Goal: Task Accomplishment & Management: Use online tool/utility

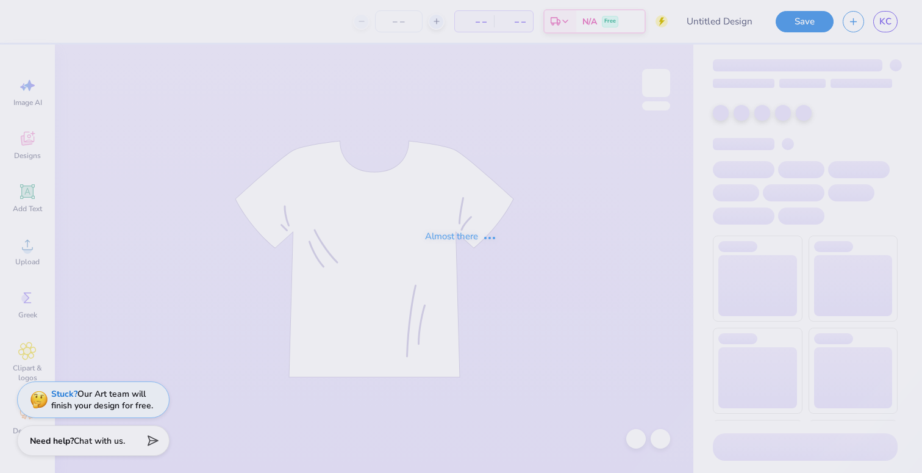
type input "Homecoming"
type input "12"
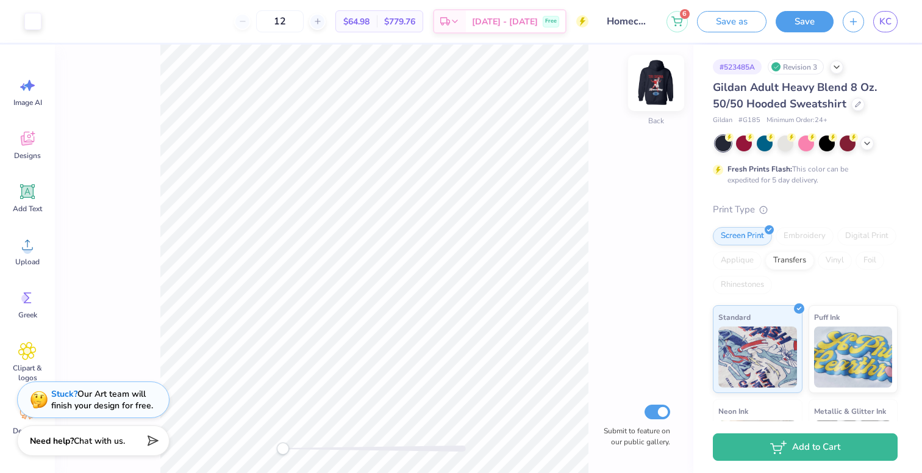
click at [662, 75] on img at bounding box center [656, 83] width 49 height 49
click at [879, 23] on link "KC" at bounding box center [885, 21] width 24 height 21
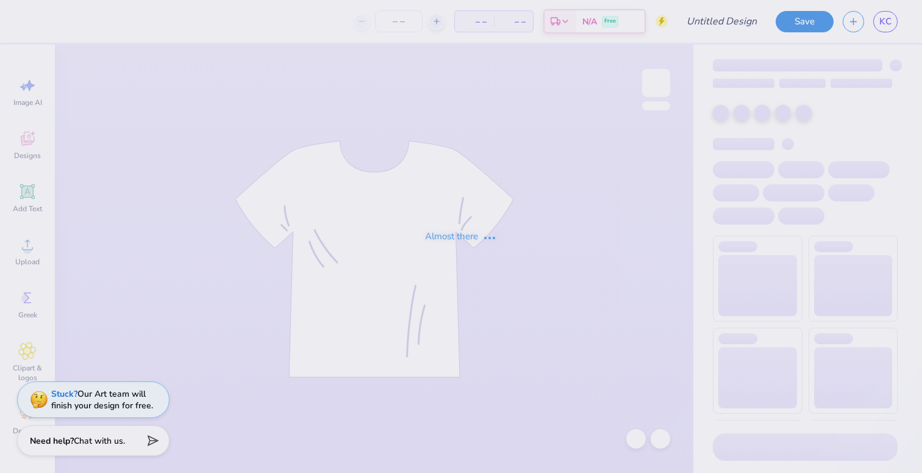
type input "Homecoming"
type input "12"
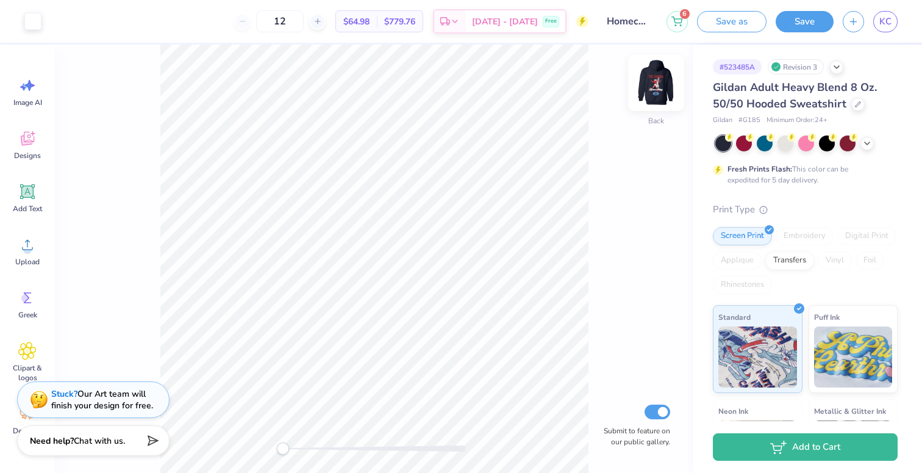
click at [658, 82] on img at bounding box center [656, 83] width 49 height 49
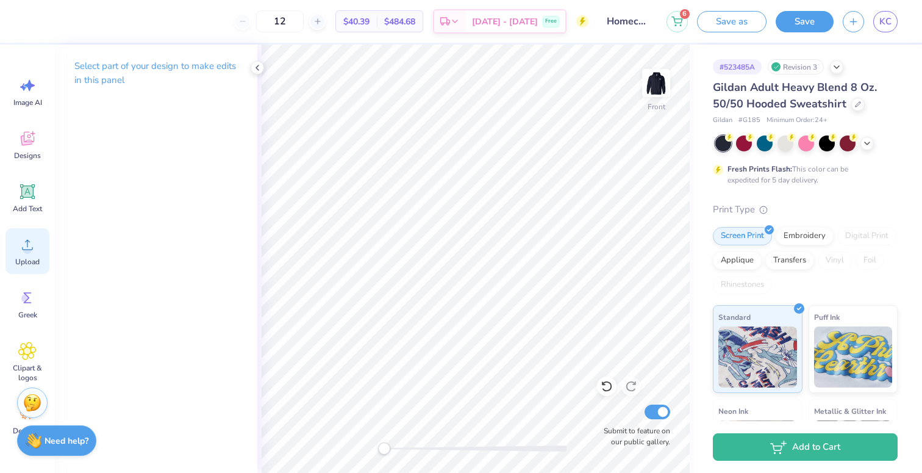
click at [28, 251] on circle at bounding box center [27, 249] width 9 height 9
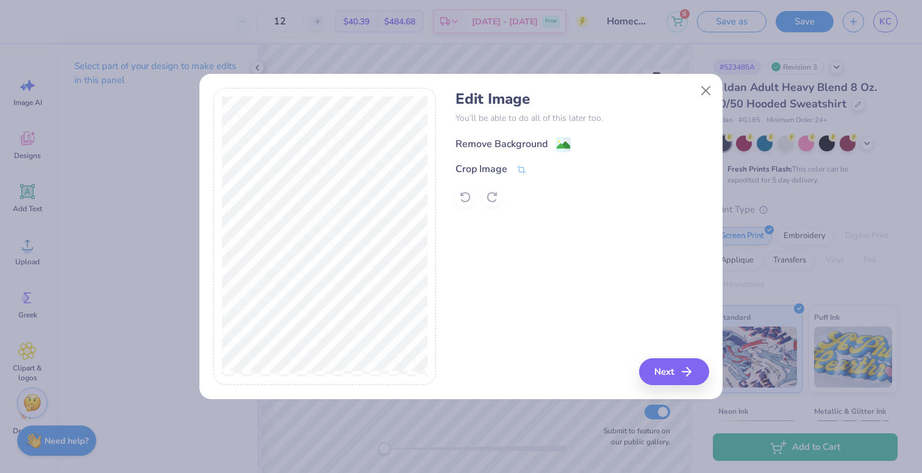
click at [495, 141] on div "Remove Background" at bounding box center [502, 144] width 92 height 15
click at [672, 368] on button "Next" at bounding box center [676, 371] width 70 height 27
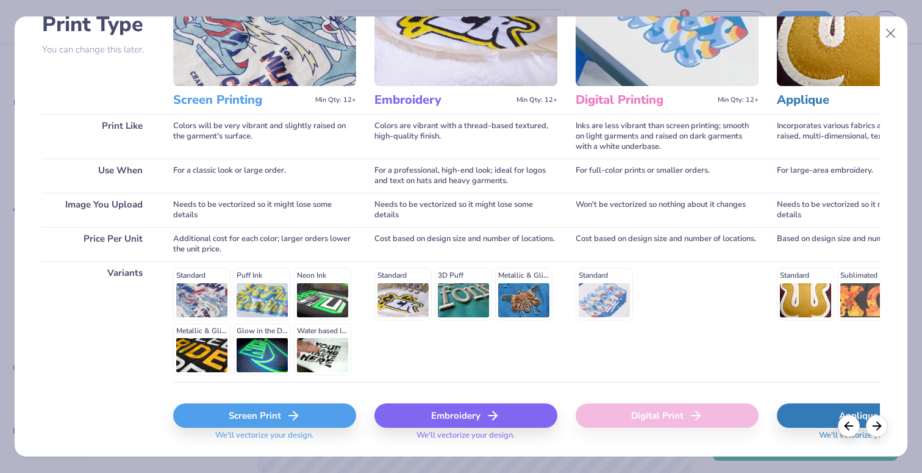
scroll to position [132, 0]
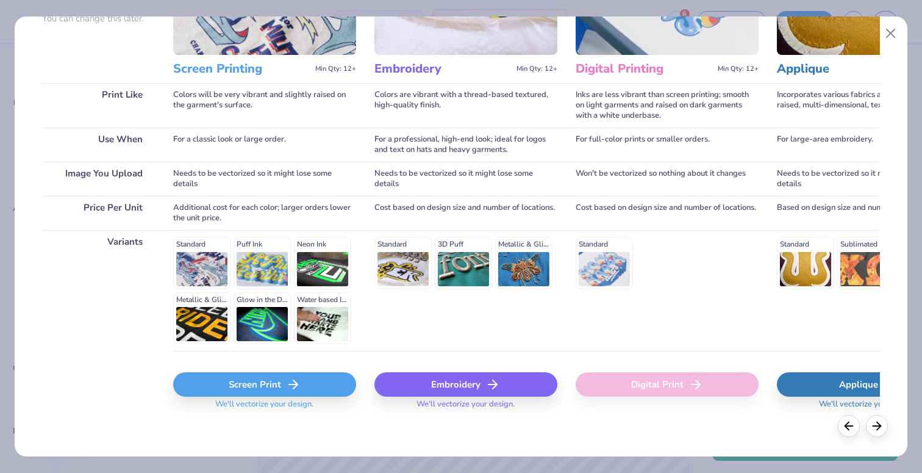
click at [276, 393] on div "Screen Print" at bounding box center [264, 384] width 183 height 24
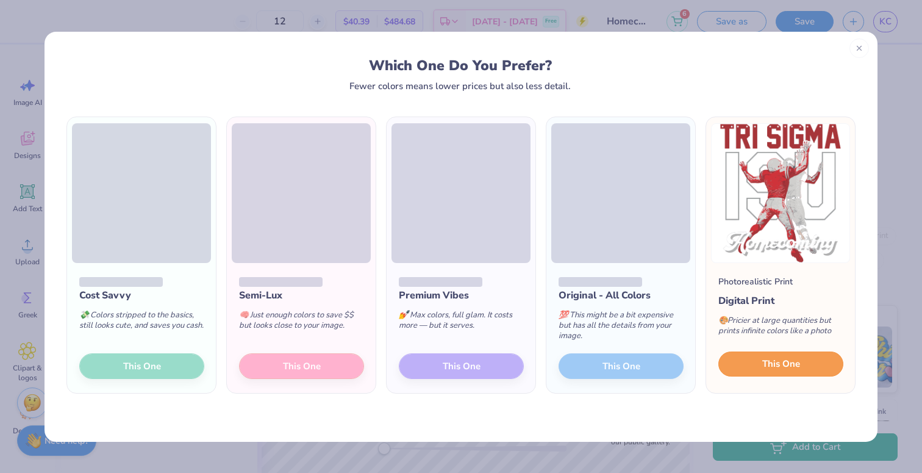
click at [767, 364] on span "This One" at bounding box center [781, 364] width 38 height 14
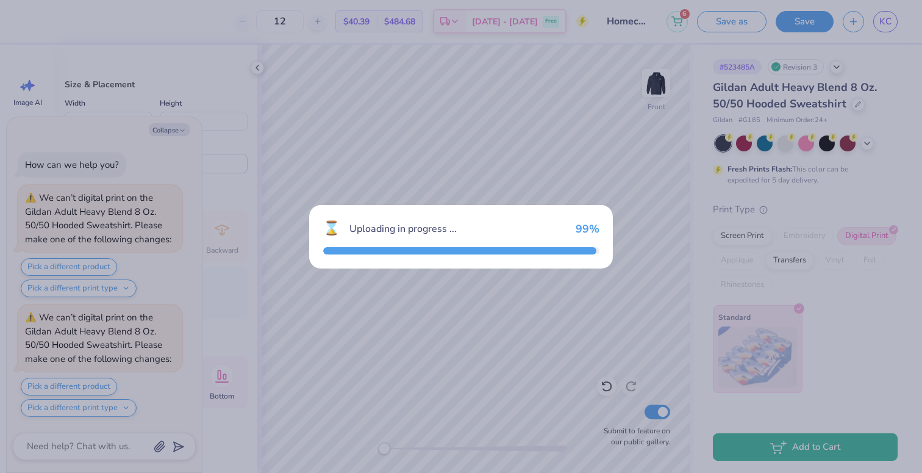
scroll to position [109, 0]
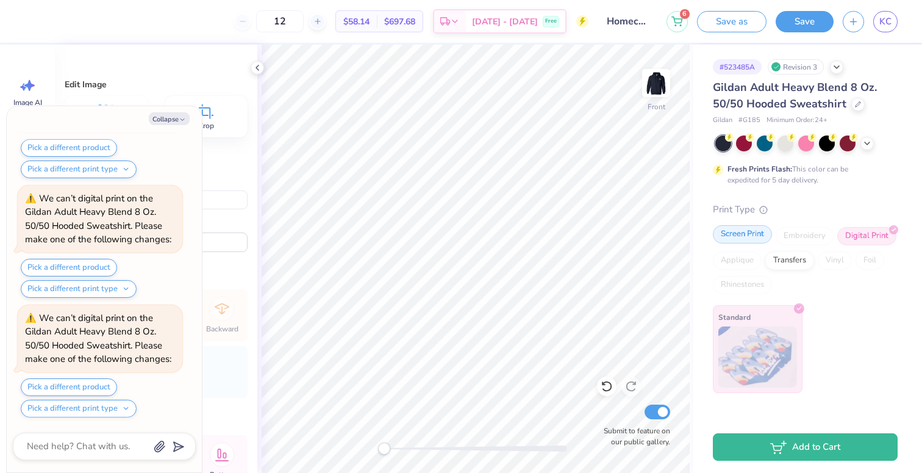
click at [729, 231] on div "Screen Print" at bounding box center [742, 234] width 59 height 18
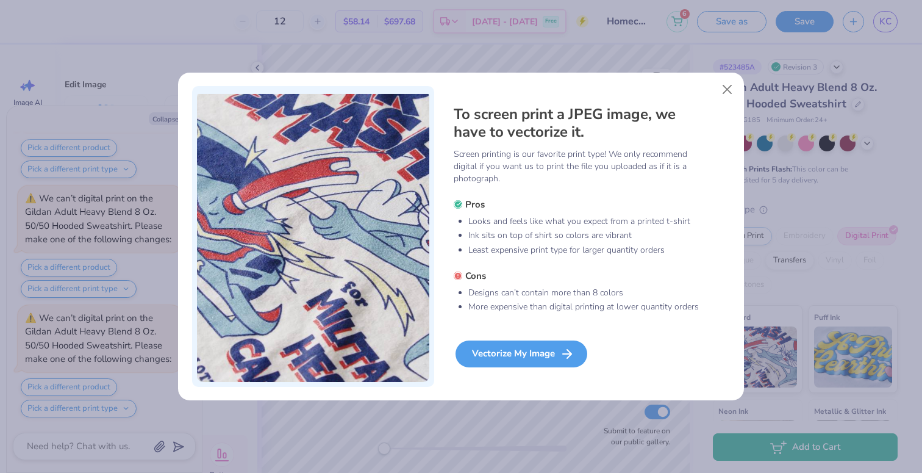
click at [541, 355] on div "Vectorize My Image" at bounding box center [522, 353] width 132 height 27
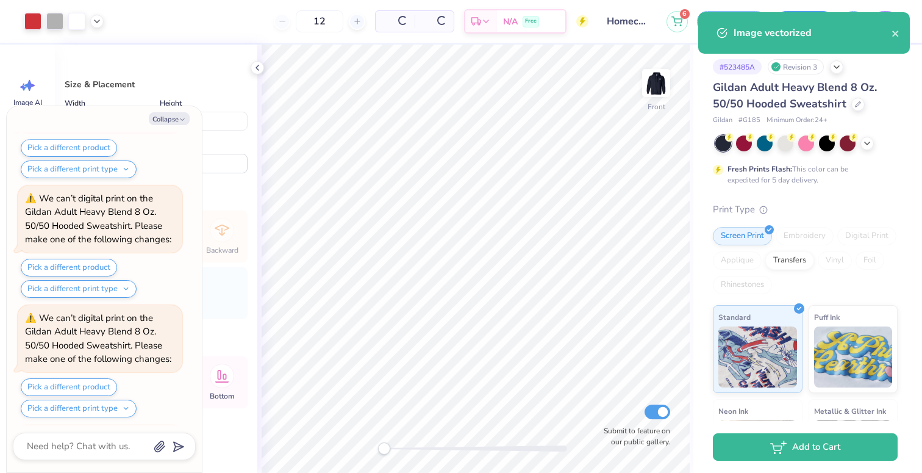
scroll to position [210, 0]
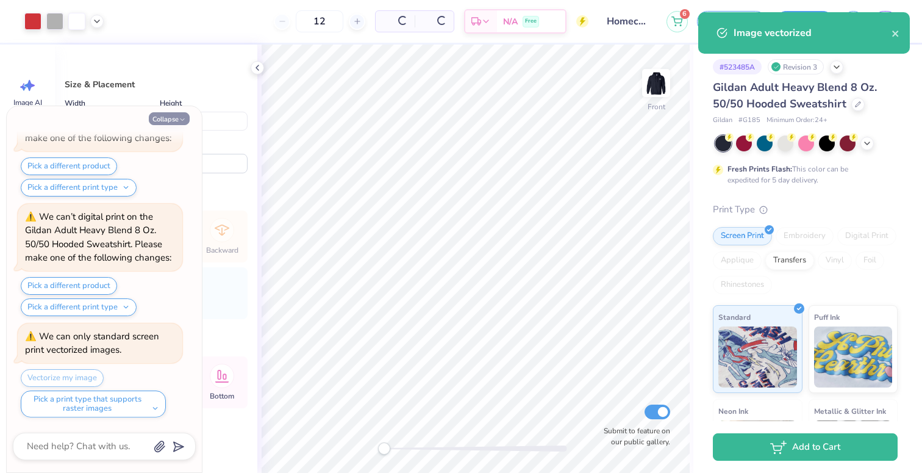
click at [171, 120] on button "Collapse" at bounding box center [169, 118] width 41 height 13
type textarea "x"
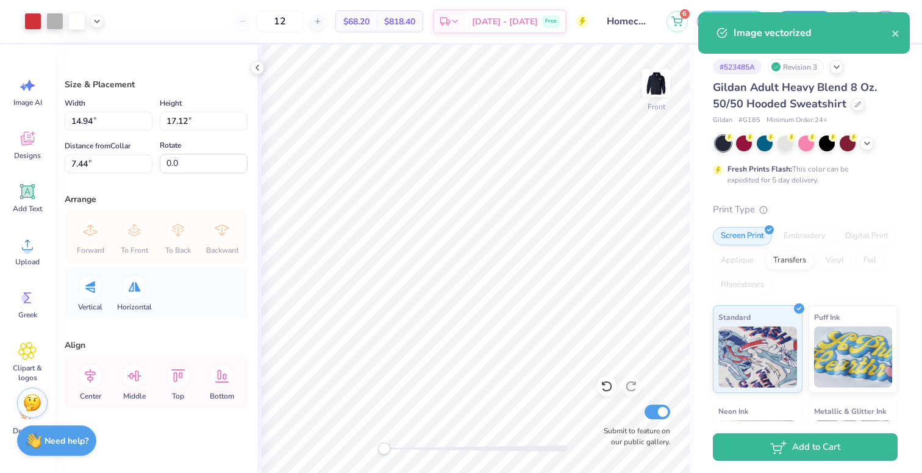
type input "12.25"
type input "14.04"
type input "10.52"
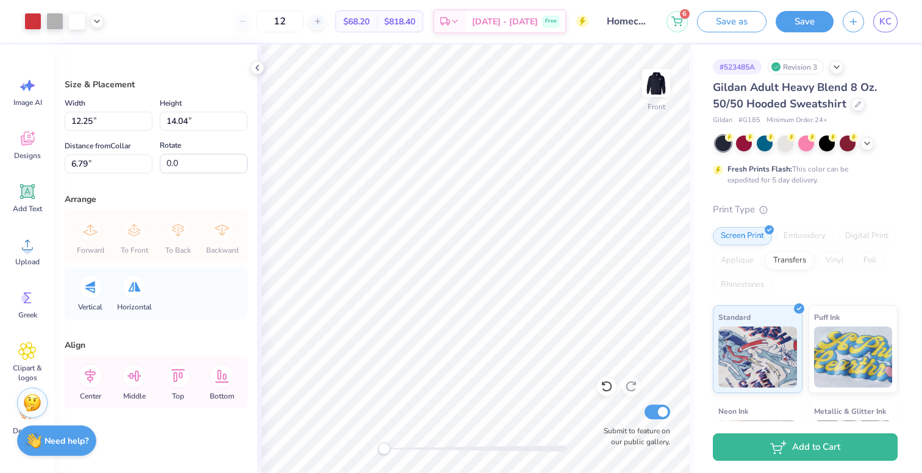
type input "12.65"
type input "14.50"
type input "6.53"
type input "12.41"
type input "14.22"
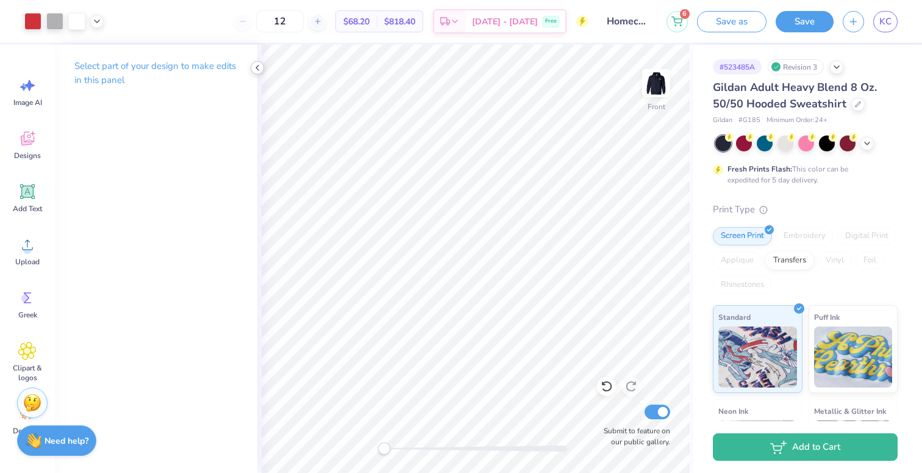
click at [256, 70] on icon at bounding box center [258, 68] width 10 height 10
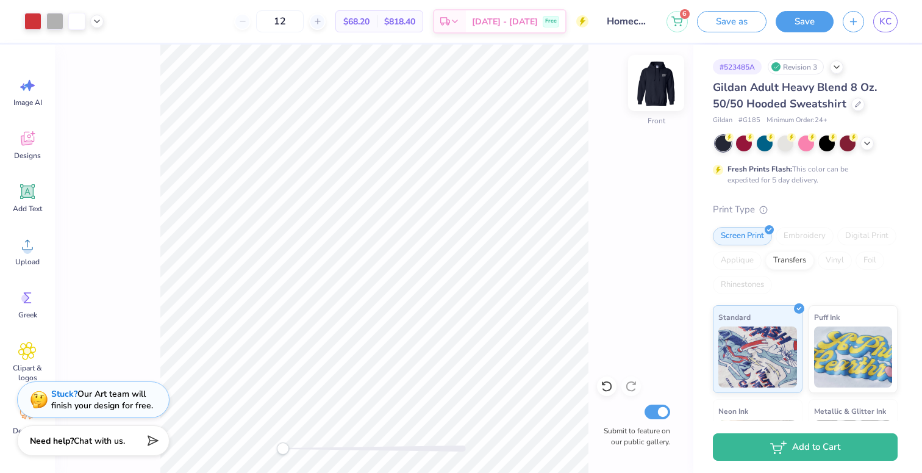
click at [664, 87] on img at bounding box center [656, 83] width 49 height 49
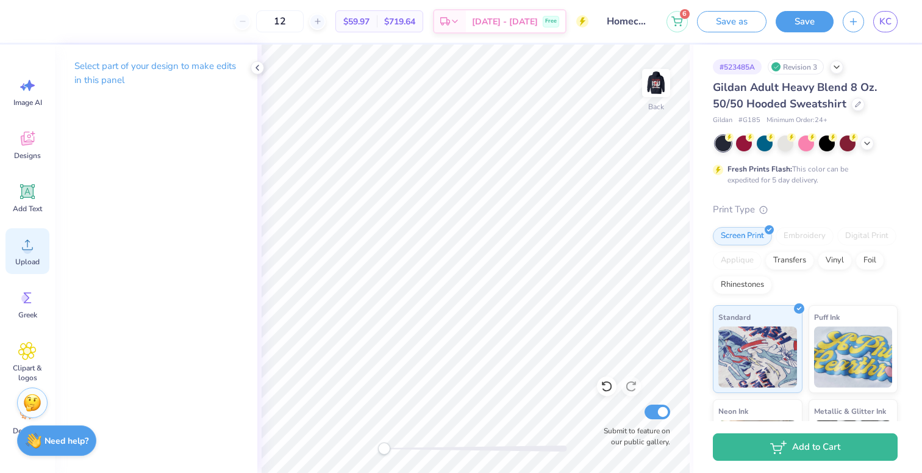
click at [31, 248] on icon at bounding box center [27, 244] width 18 height 18
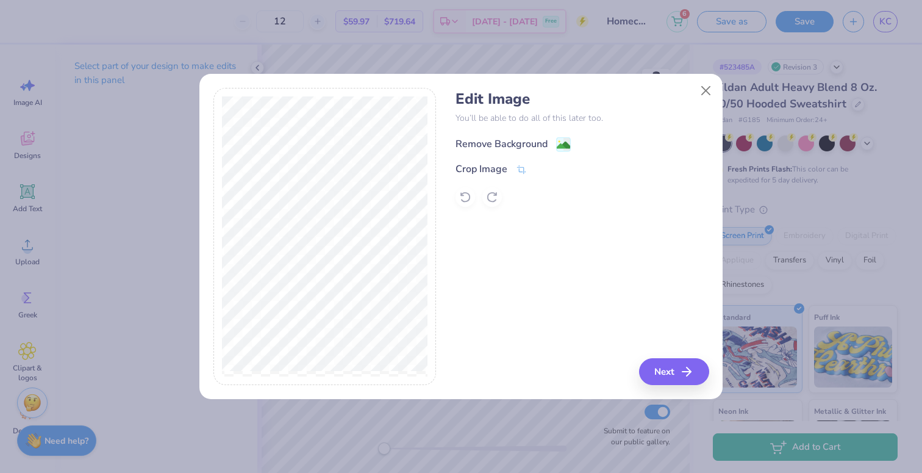
click at [504, 137] on div "Remove Background" at bounding box center [513, 144] width 115 height 15
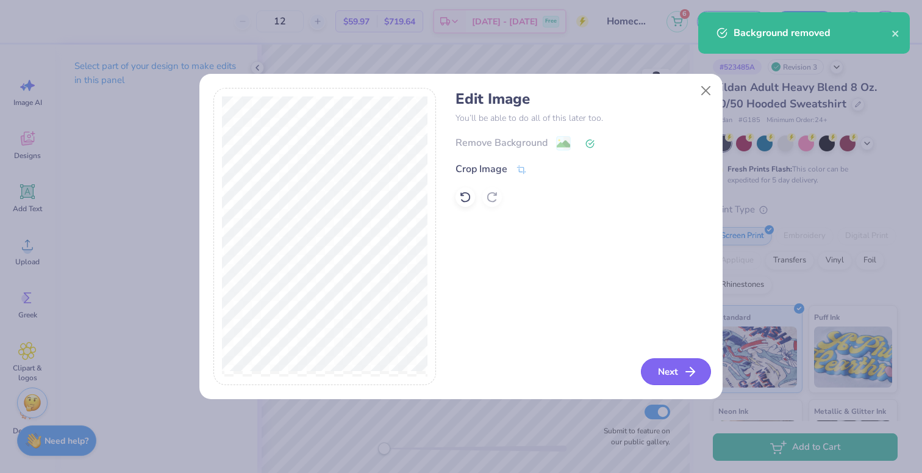
click at [680, 378] on button "Next" at bounding box center [676, 371] width 70 height 27
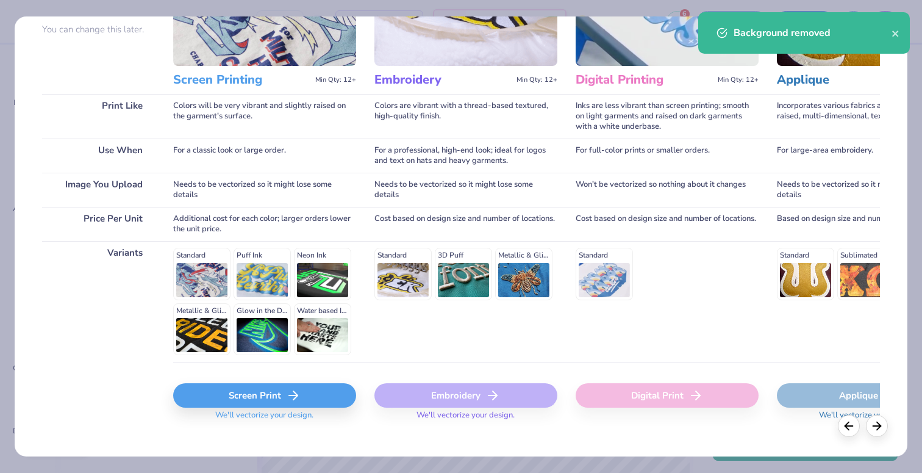
scroll to position [135, 0]
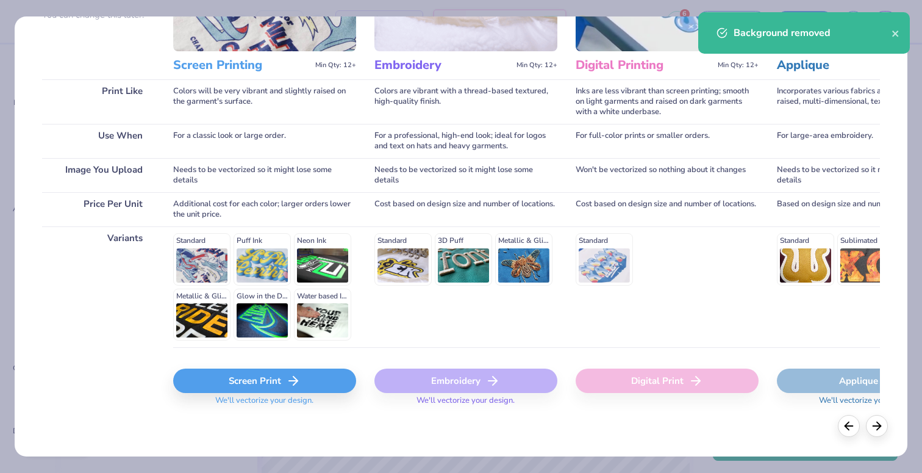
click at [234, 381] on div "Screen Print" at bounding box center [264, 380] width 183 height 24
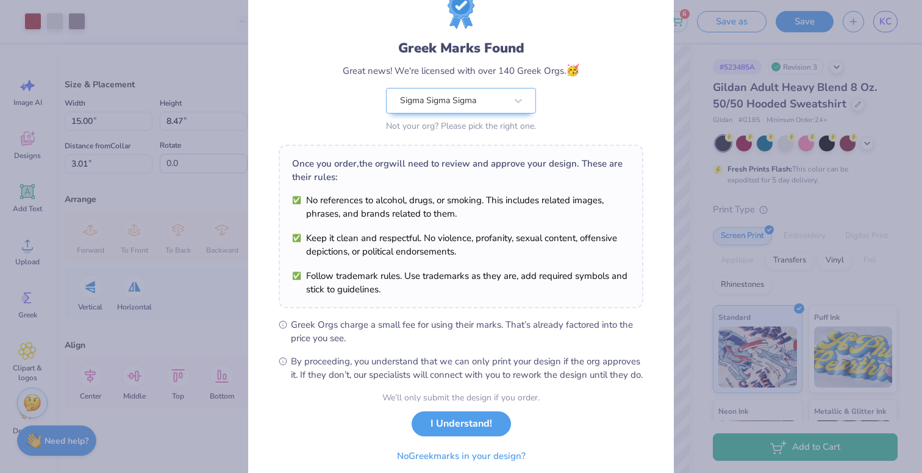
scroll to position [98, 0]
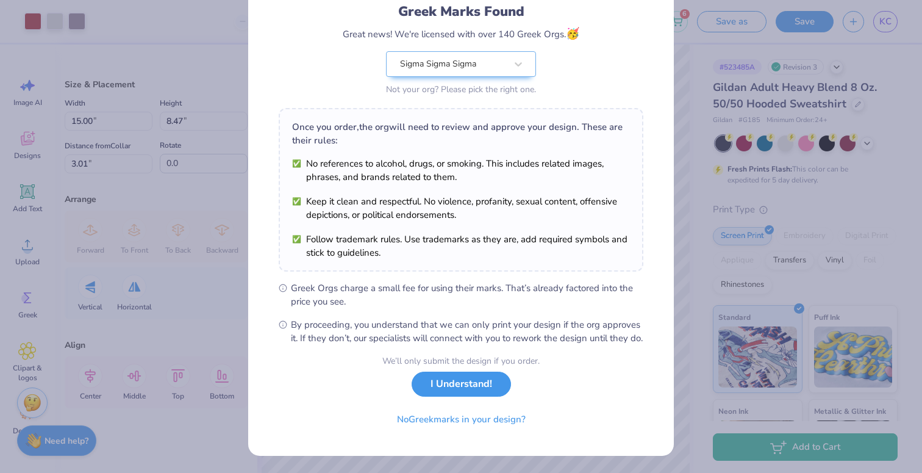
click at [473, 389] on button "I Understand!" at bounding box center [461, 383] width 99 height 25
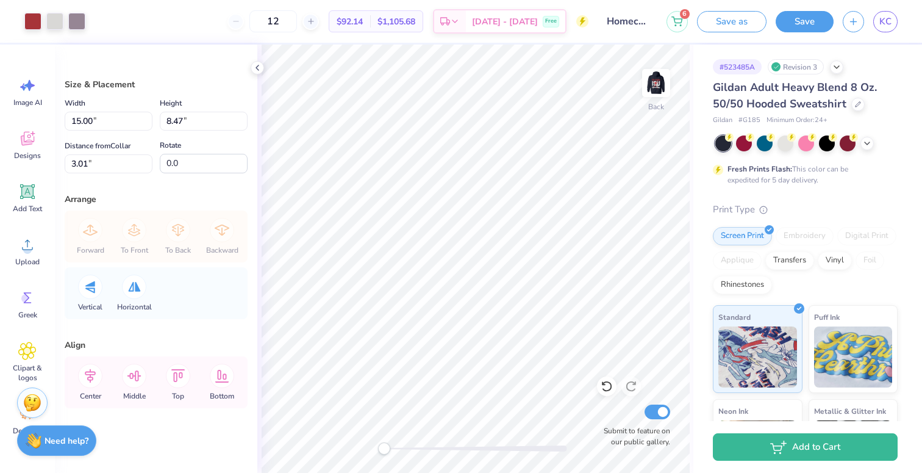
type input "3.52"
type input "1.99"
type input "9.50"
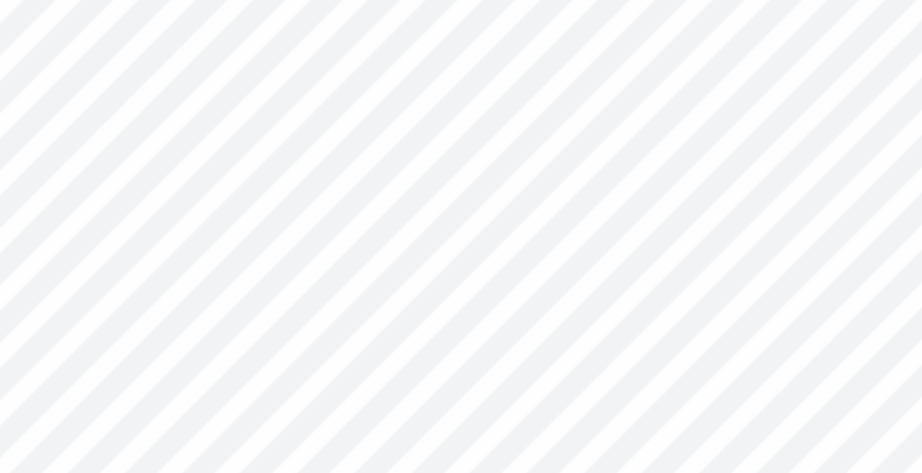
type input "3.31"
type input "1.87"
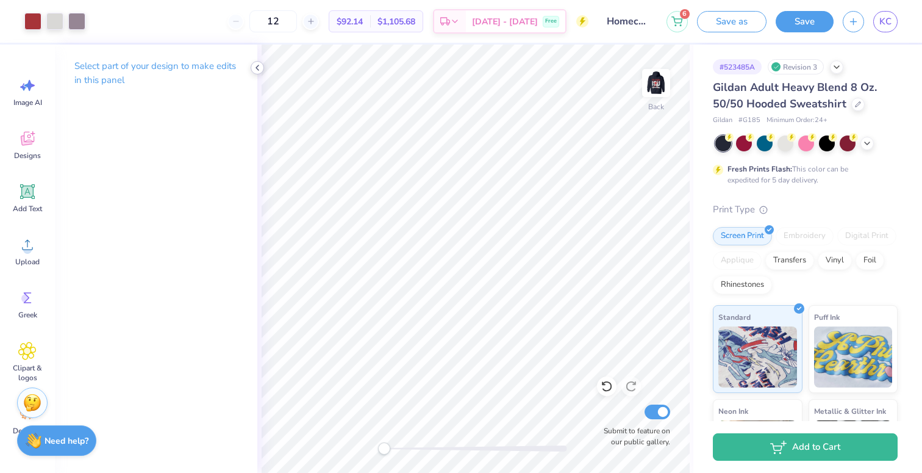
click at [258, 65] on polyline at bounding box center [257, 67] width 2 height 5
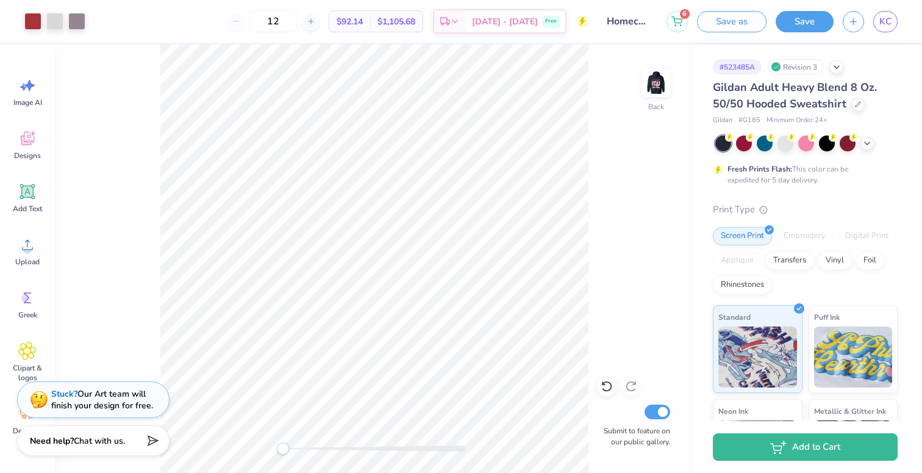
click at [634, 18] on input "Homecoming" at bounding box center [628, 21] width 60 height 24
click at [634, 19] on input "Homecoming" at bounding box center [628, 21] width 60 height 24
click at [634, 21] on input "Homecoming" at bounding box center [628, 21] width 60 height 24
click at [680, 103] on div "Back Submit to feature on our public gallery." at bounding box center [374, 259] width 639 height 428
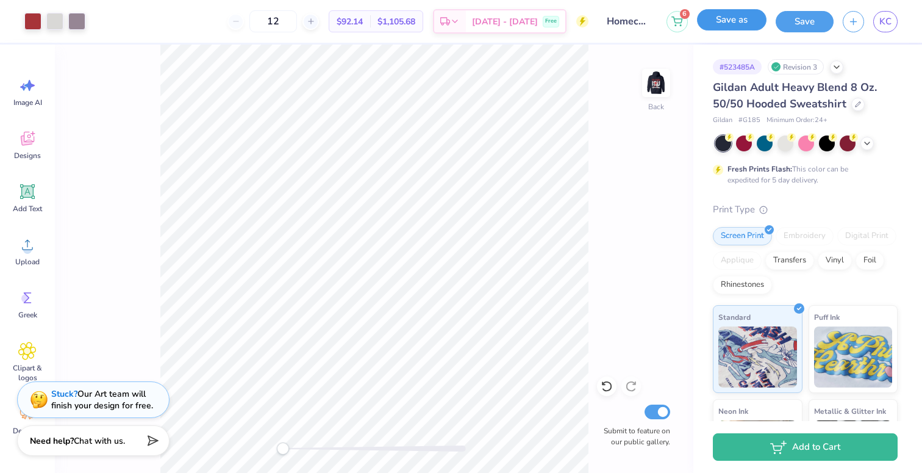
click at [739, 19] on button "Save as" at bounding box center [732, 19] width 70 height 21
click at [885, 15] on div "Design Saved" at bounding box center [804, 12] width 217 height 5
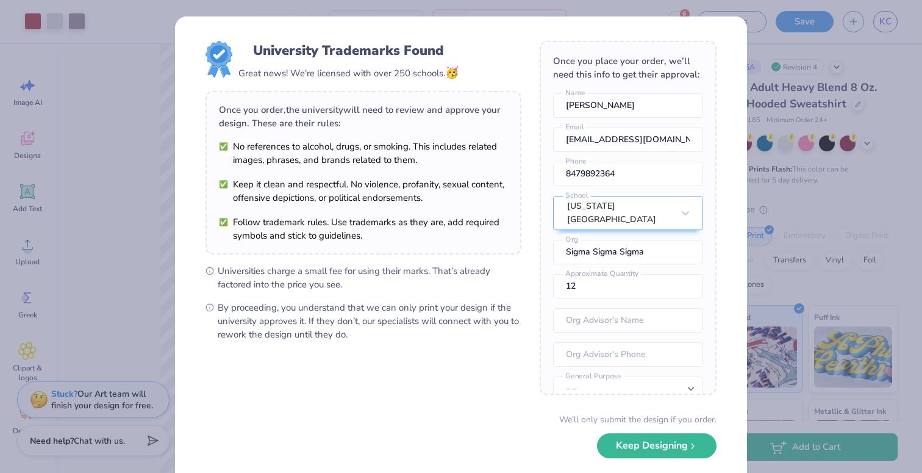
click at [797, 254] on div "University Trademarks Found Great news! We're licensed with over 250 schools. 🥳…" at bounding box center [461, 236] width 922 height 473
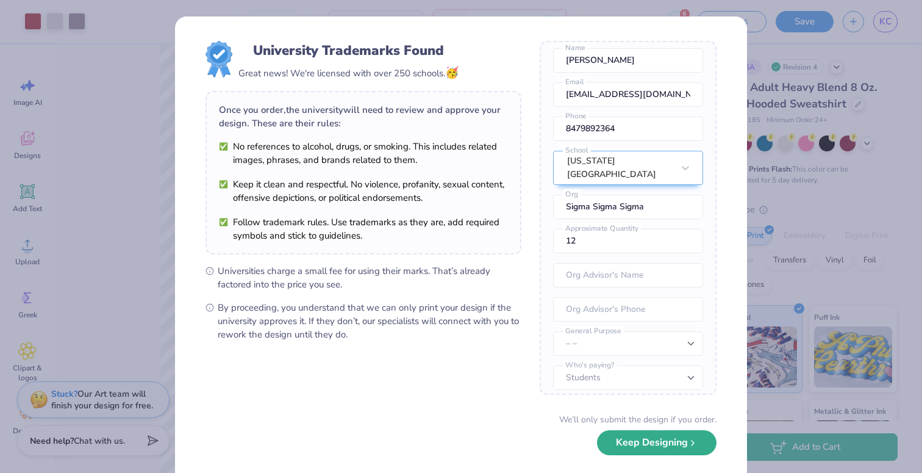
click at [657, 442] on button "Keep Designing" at bounding box center [657, 442] width 120 height 25
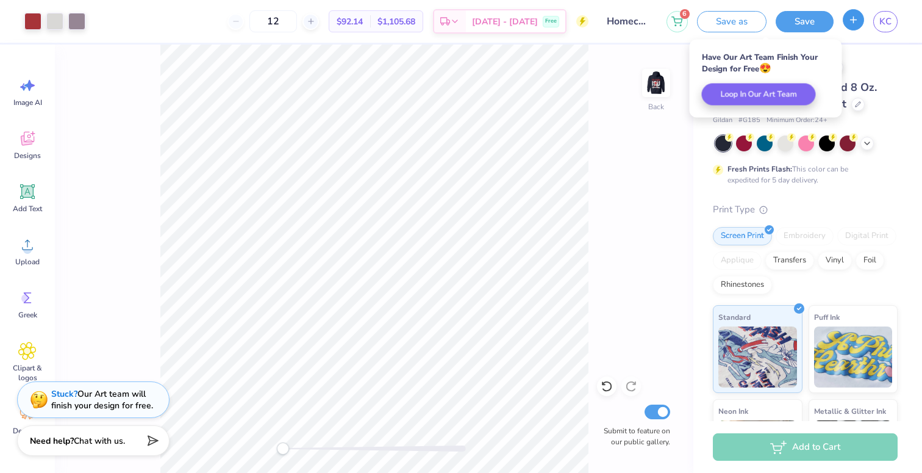
click at [851, 24] on icon "button" at bounding box center [853, 20] width 10 height 10
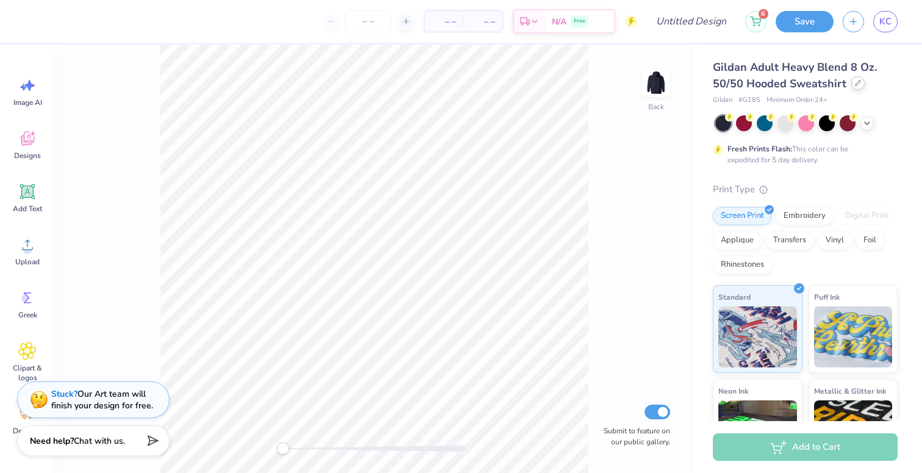
click at [856, 87] on div at bounding box center [857, 82] width 13 height 13
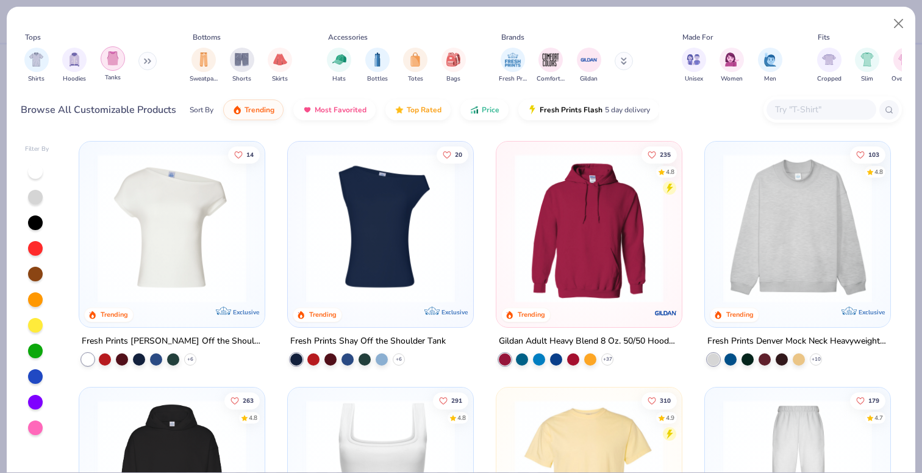
click at [122, 64] on div "filter for Tanks" at bounding box center [113, 58] width 24 height 24
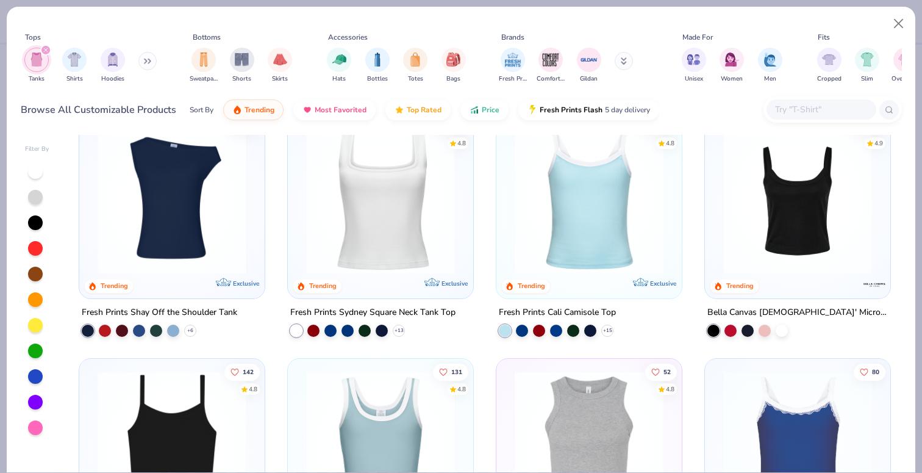
scroll to position [34, 0]
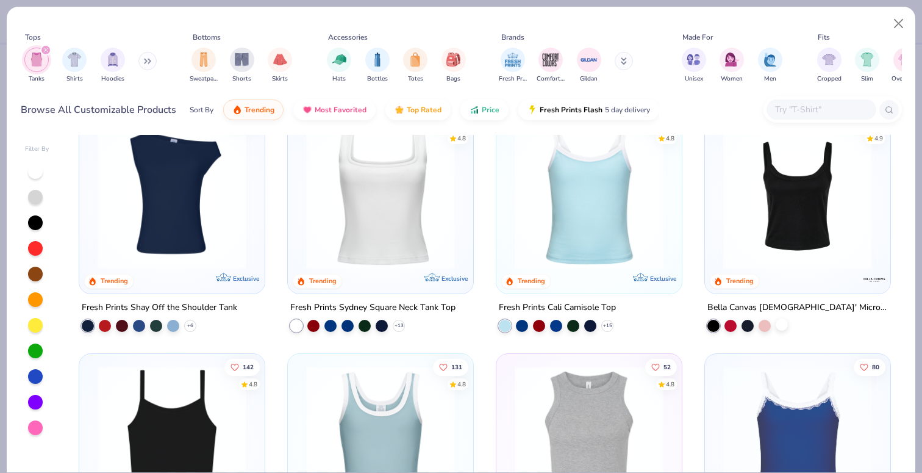
click at [780, 325] on div at bounding box center [782, 324] width 12 height 12
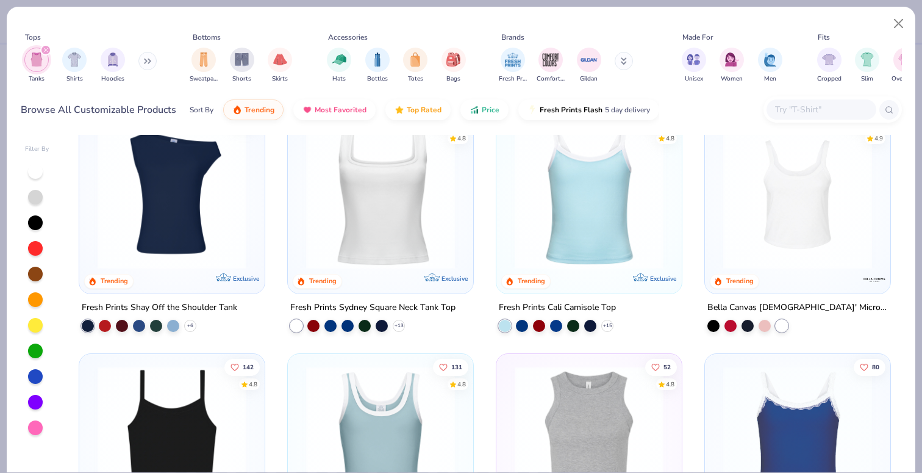
click at [778, 166] on img at bounding box center [797, 194] width 161 height 149
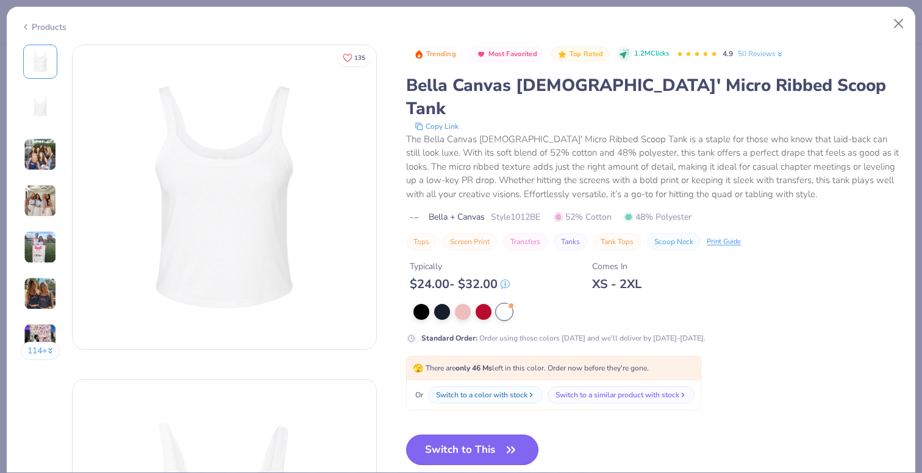
click at [490, 434] on button "Switch to This" at bounding box center [472, 449] width 132 height 30
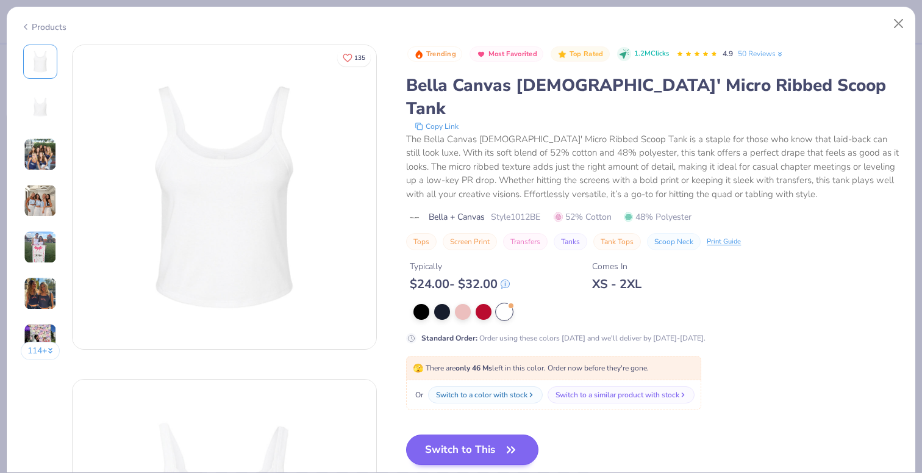
scroll to position [338, 0]
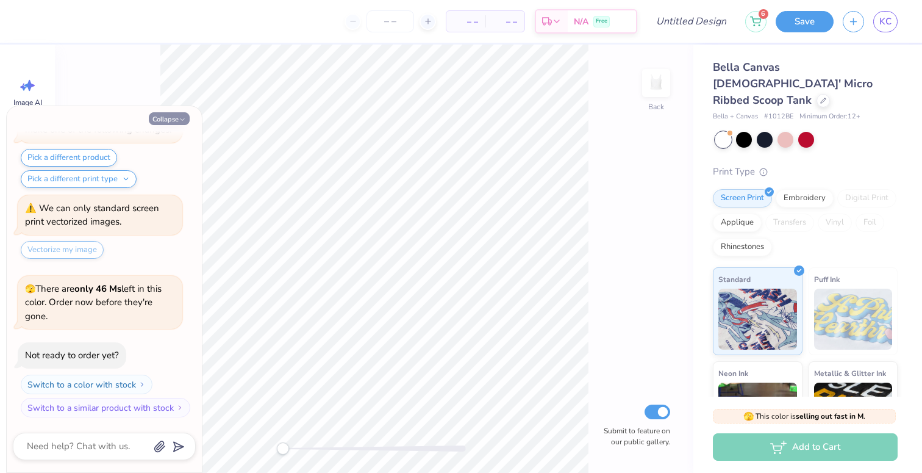
click at [177, 119] on button "Collapse" at bounding box center [169, 118] width 41 height 13
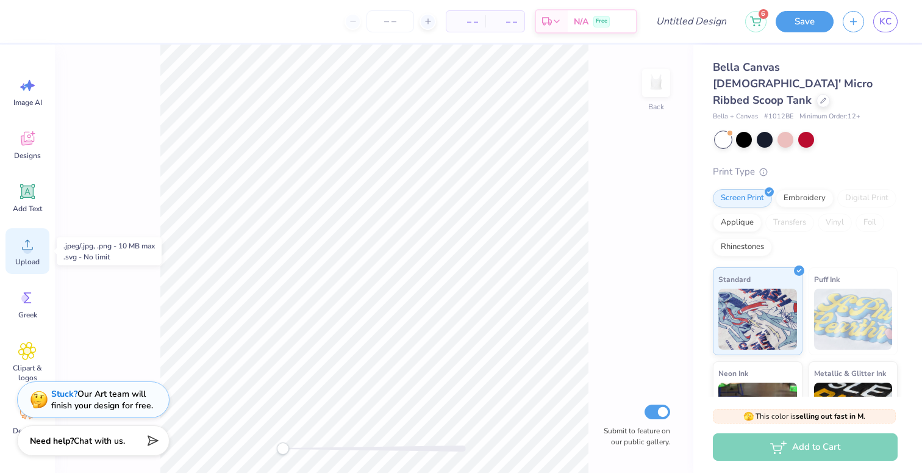
click at [26, 246] on circle at bounding box center [27, 249] width 9 height 9
click at [29, 246] on circle at bounding box center [27, 249] width 9 height 9
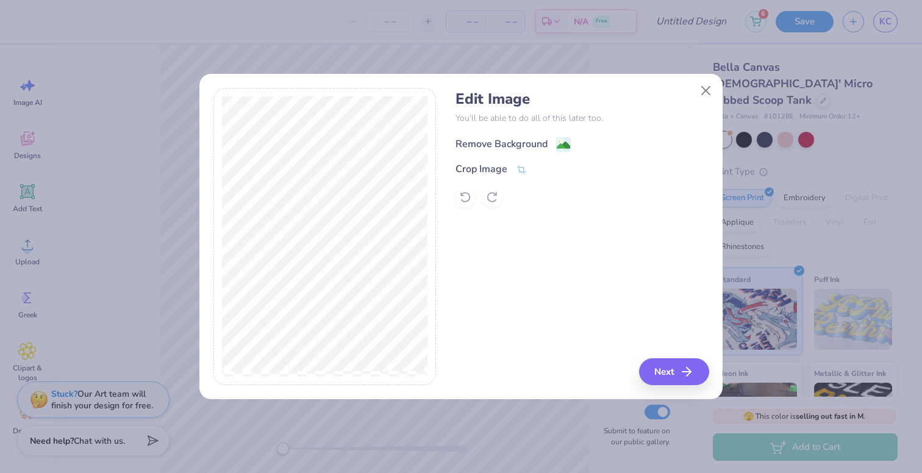
click at [483, 141] on div "Remove Background" at bounding box center [502, 144] width 92 height 15
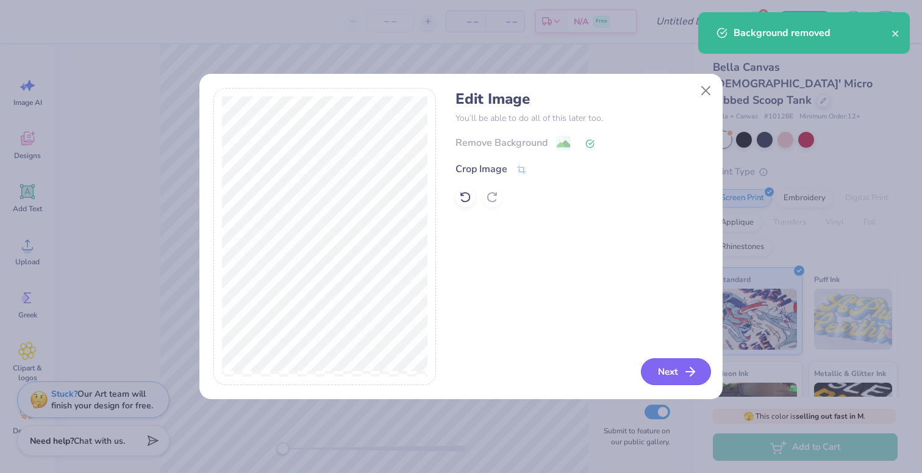
click at [672, 371] on button "Next" at bounding box center [676, 371] width 70 height 27
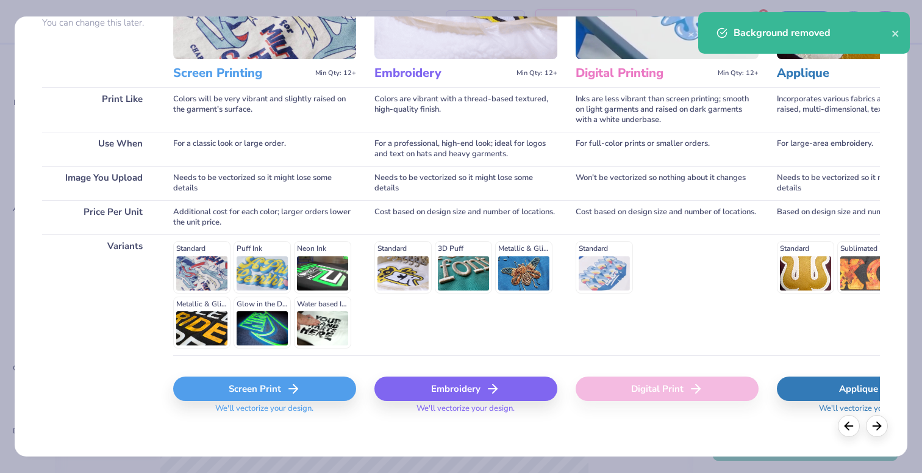
scroll to position [135, 0]
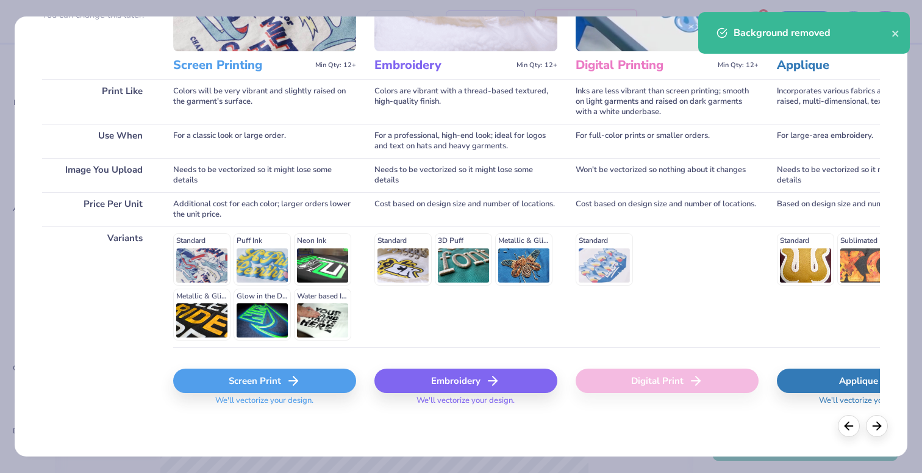
click at [257, 389] on div "Screen Print" at bounding box center [264, 380] width 183 height 24
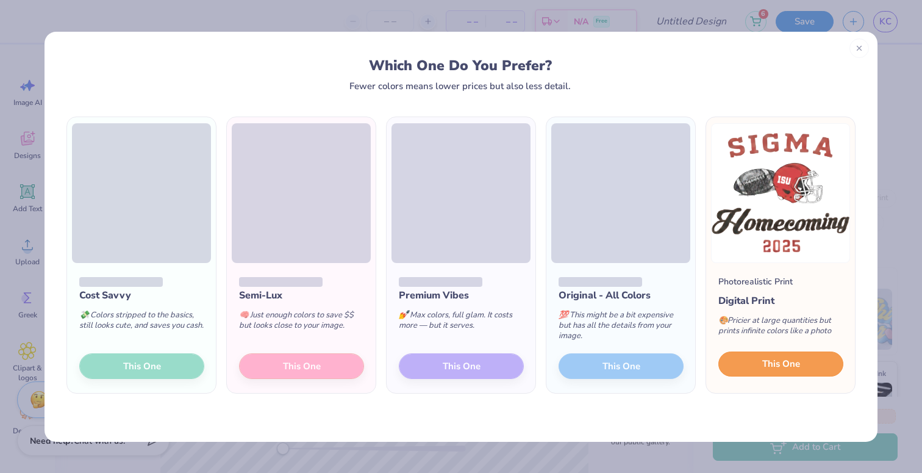
click at [764, 367] on span "This One" at bounding box center [781, 364] width 38 height 14
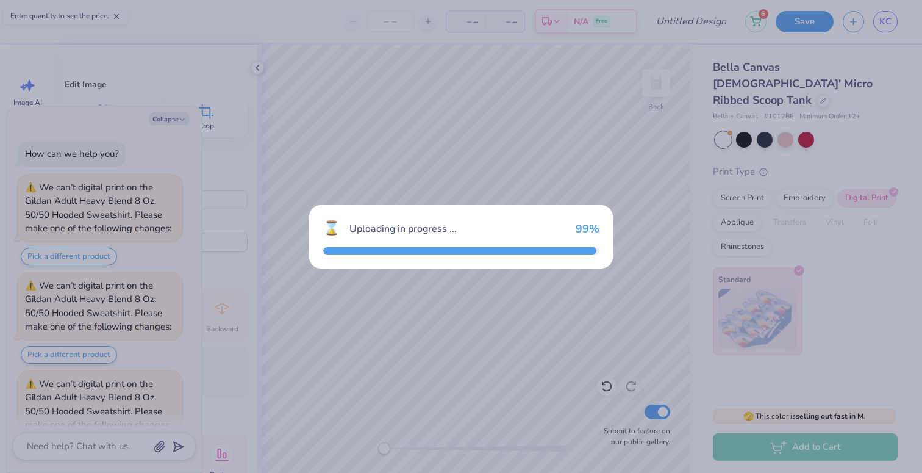
scroll to position [568, 0]
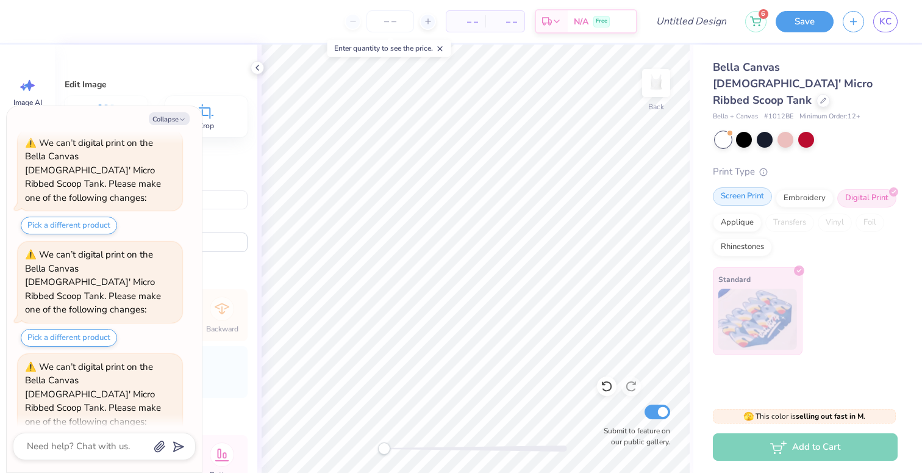
click at [750, 187] on div "Screen Print" at bounding box center [742, 196] width 59 height 18
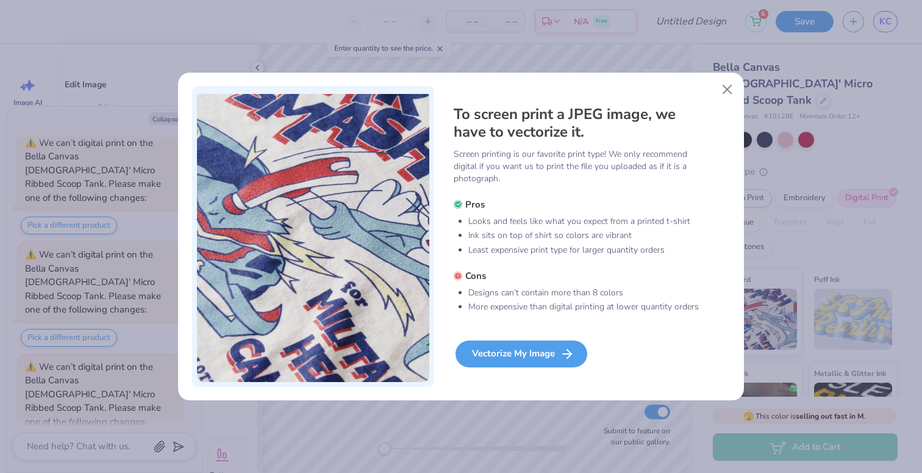
click at [542, 362] on div "Vectorize My Image" at bounding box center [522, 353] width 132 height 27
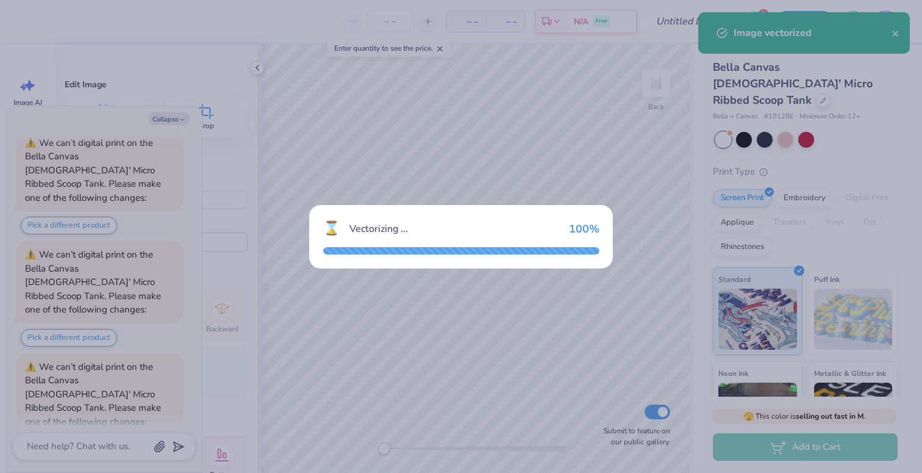
scroll to position [767, 0]
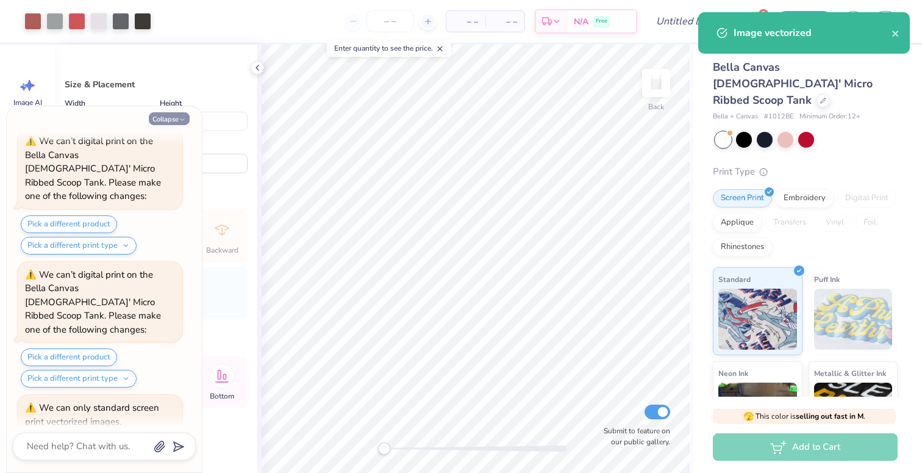
click at [173, 120] on button "Collapse" at bounding box center [169, 118] width 41 height 13
type textarea "x"
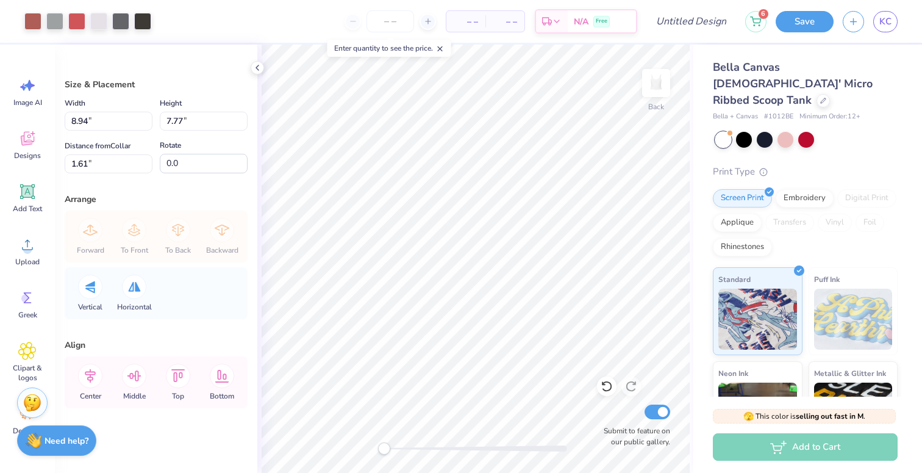
type input "5.36"
type input "4.66"
click at [138, 23] on div at bounding box center [142, 20] width 17 height 17
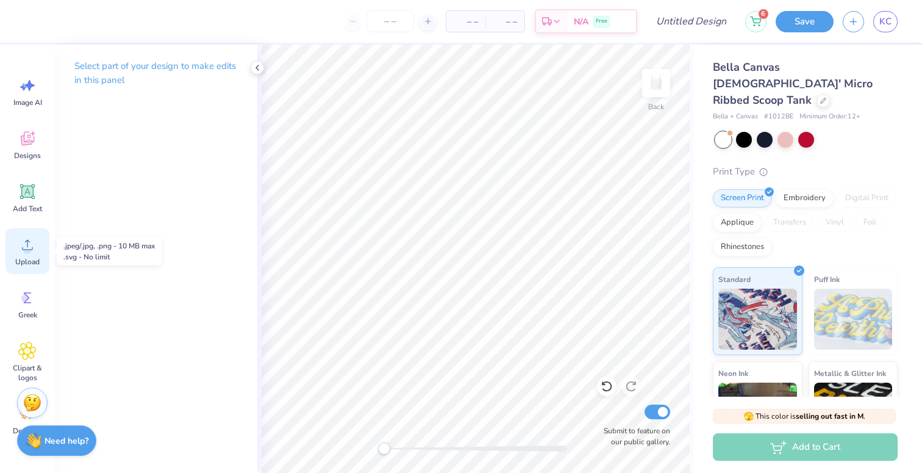
click at [31, 242] on icon at bounding box center [27, 244] width 18 height 18
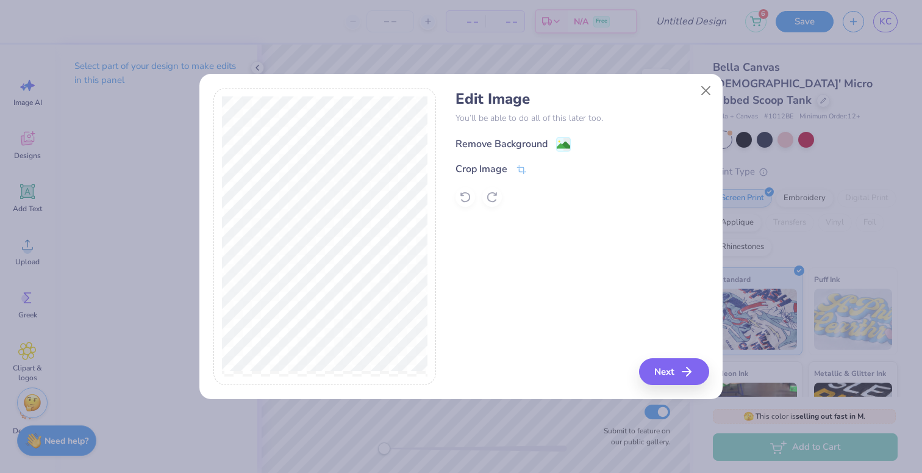
click at [503, 140] on div "Remove Background" at bounding box center [502, 144] width 92 height 15
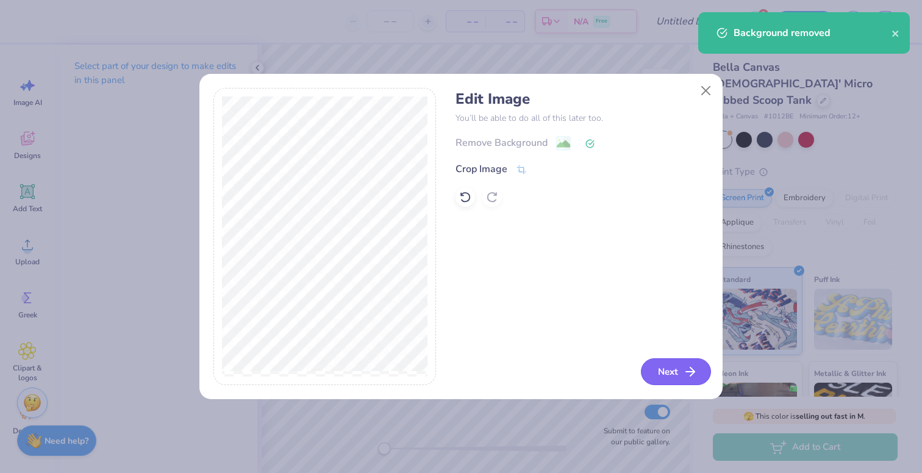
click at [670, 372] on button "Next" at bounding box center [676, 371] width 70 height 27
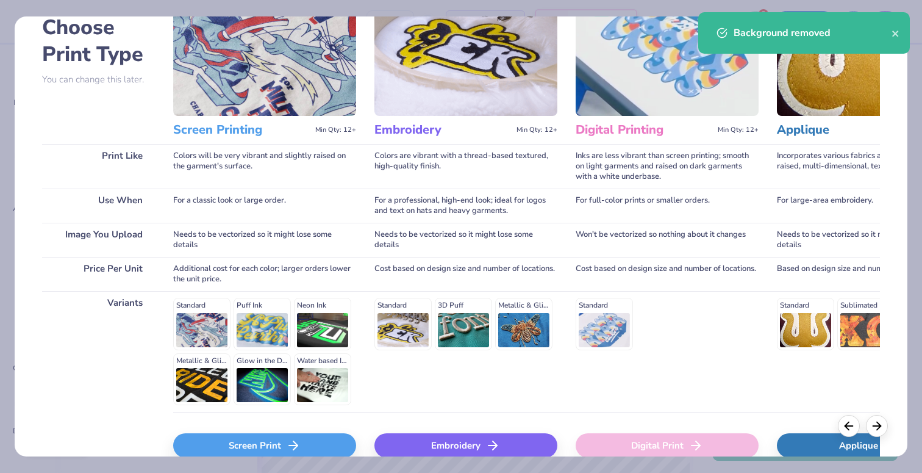
scroll to position [126, 0]
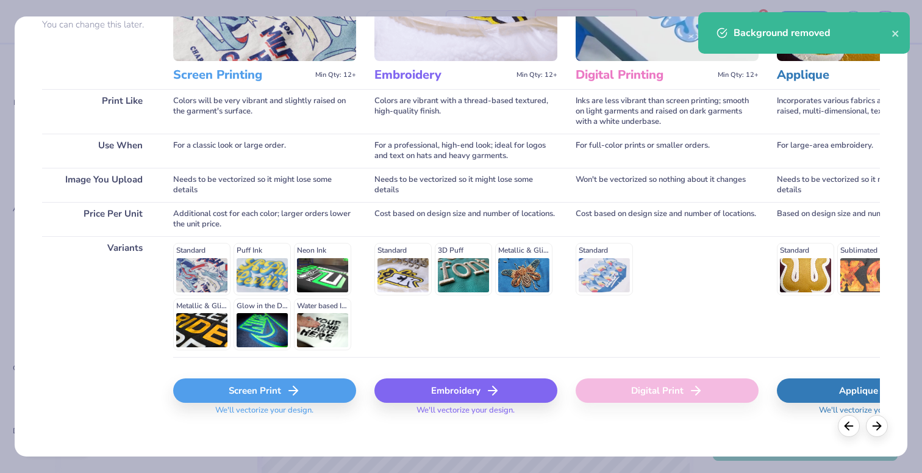
click at [250, 393] on div "Screen Print" at bounding box center [264, 390] width 183 height 24
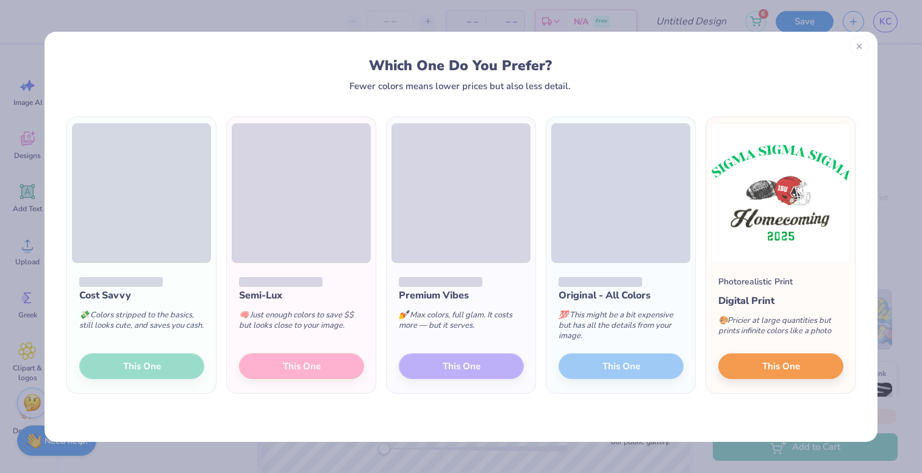
click at [858, 46] on icon at bounding box center [859, 46] width 9 height 9
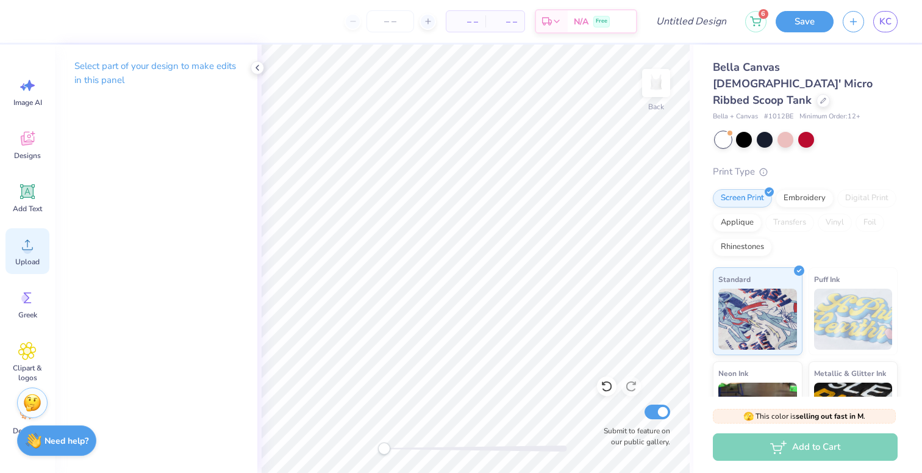
click at [24, 237] on icon at bounding box center [27, 244] width 18 height 18
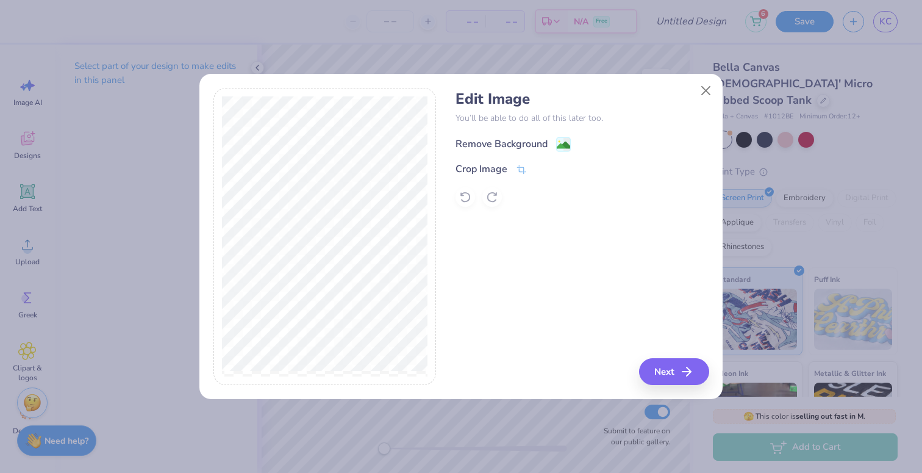
click at [476, 138] on div "Remove Background" at bounding box center [502, 144] width 92 height 15
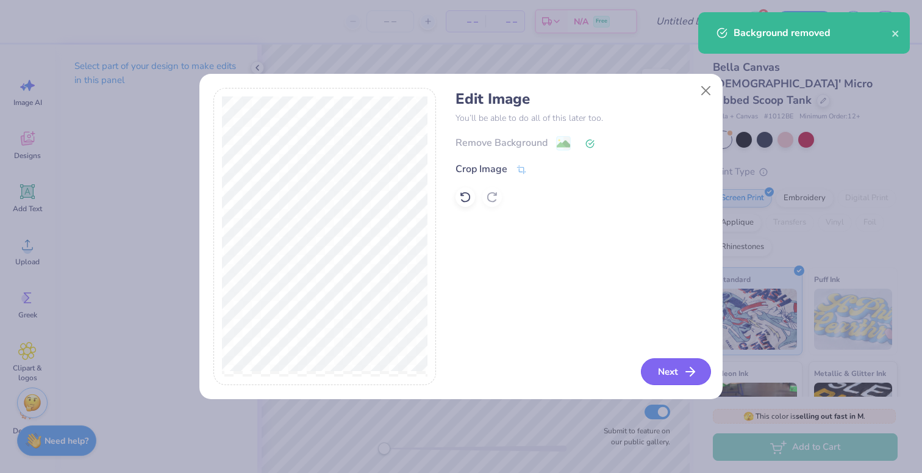
click at [665, 373] on button "Next" at bounding box center [676, 371] width 70 height 27
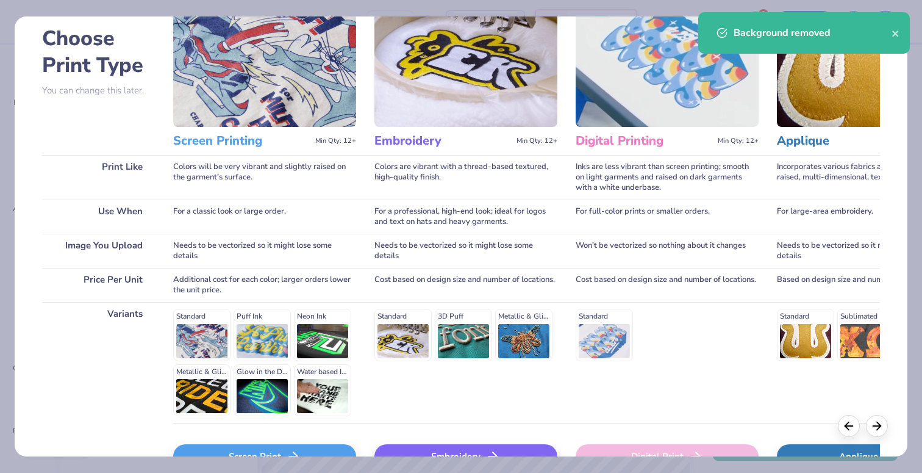
scroll to position [78, 0]
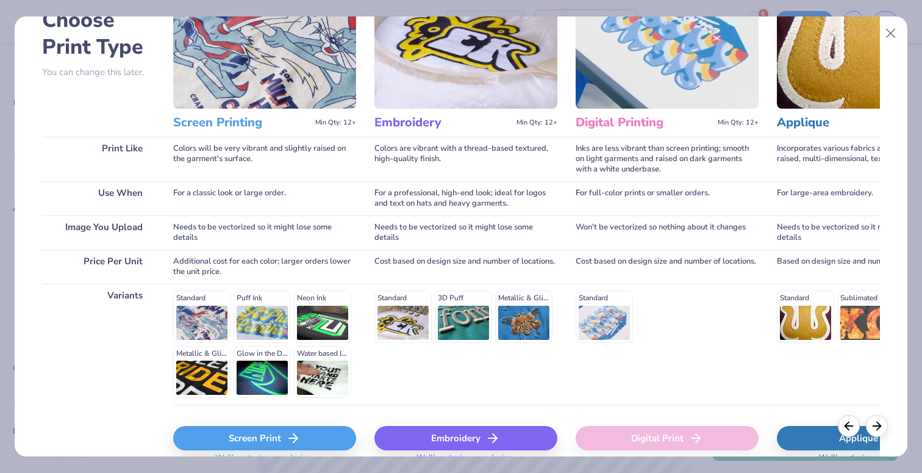
click at [258, 434] on div "Screen Print" at bounding box center [264, 438] width 183 height 24
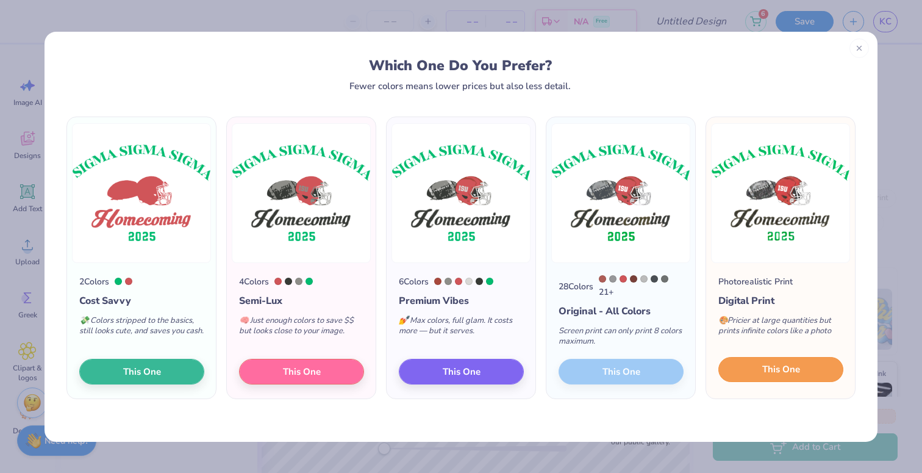
click at [775, 376] on span "This One" at bounding box center [781, 369] width 38 height 14
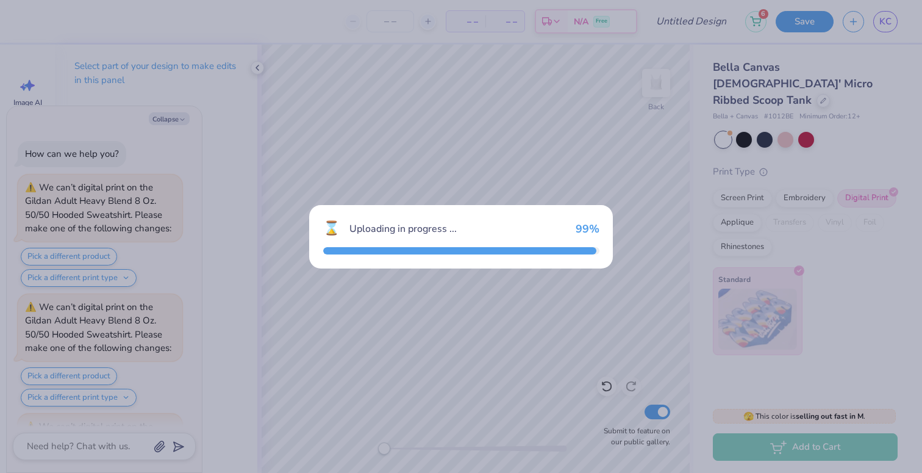
scroll to position [934, 0]
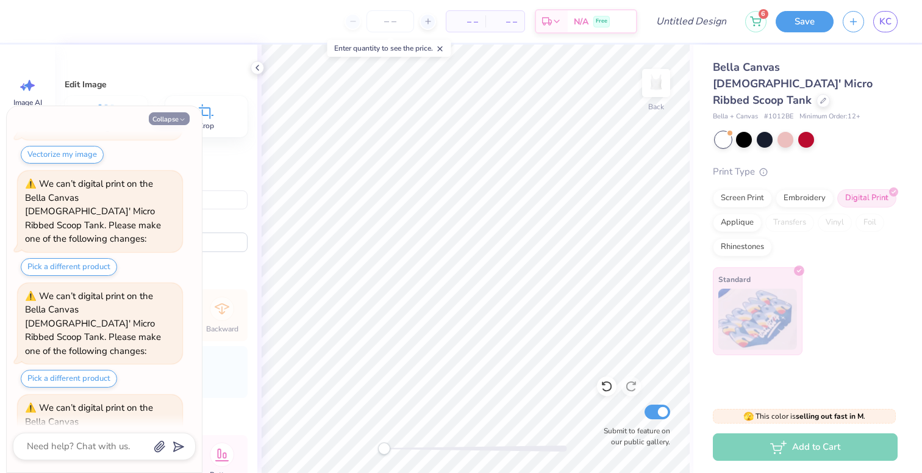
click at [174, 115] on button "Collapse" at bounding box center [169, 118] width 41 height 13
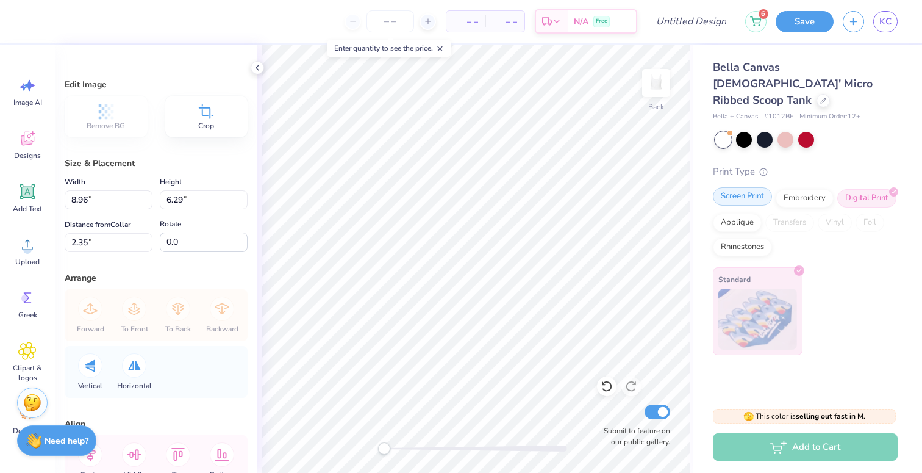
click at [745, 187] on div "Screen Print" at bounding box center [742, 196] width 59 height 18
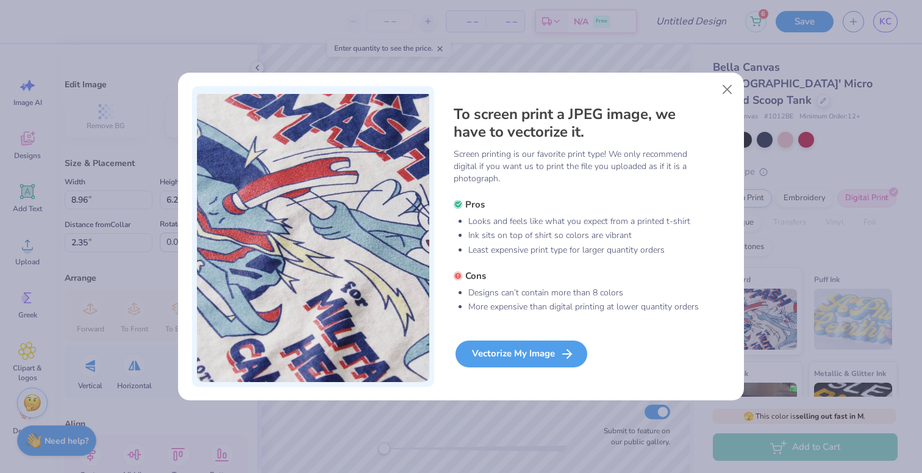
click at [547, 346] on div "Vectorize My Image" at bounding box center [522, 353] width 132 height 27
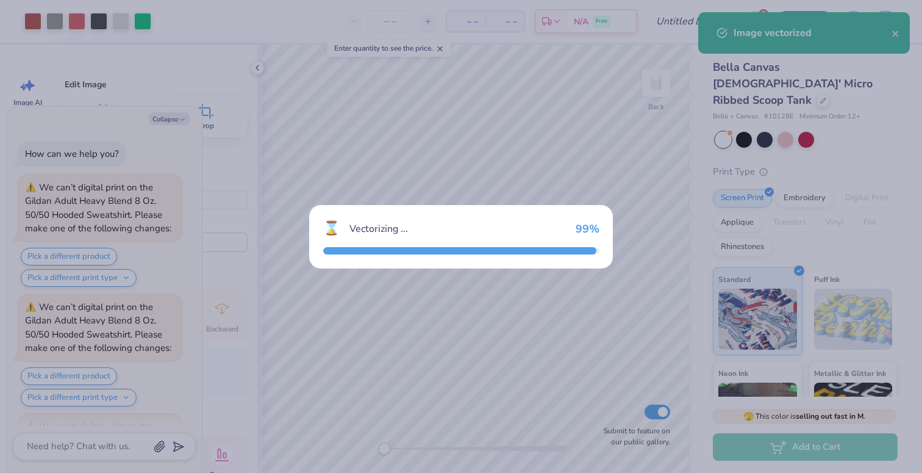
scroll to position [1133, 0]
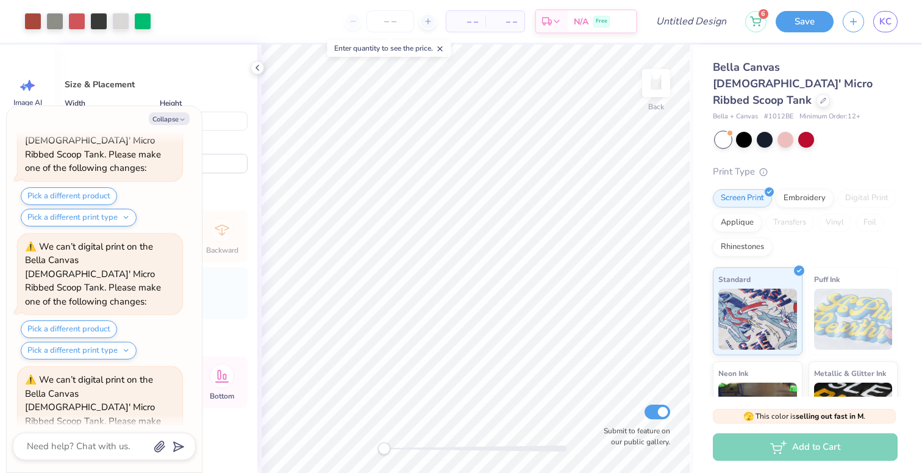
type textarea "x"
type input "6.88"
type input "4.82"
click at [149, 23] on div at bounding box center [142, 20] width 17 height 17
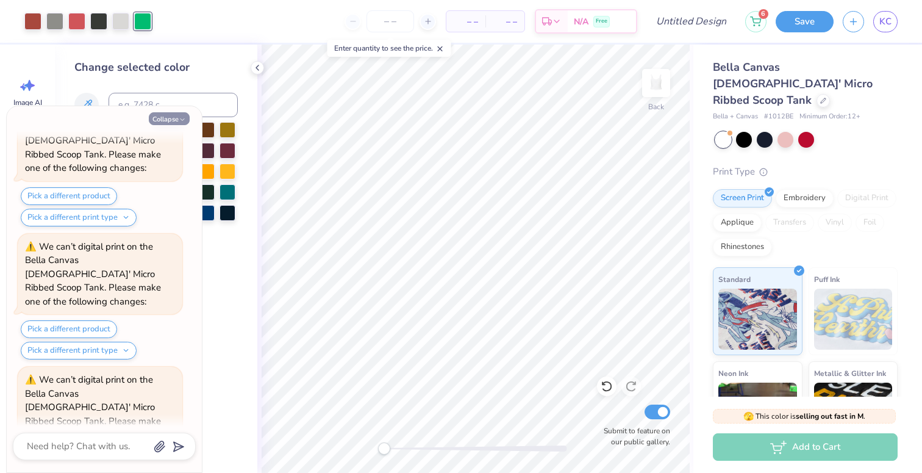
click at [165, 116] on button "Collapse" at bounding box center [169, 118] width 41 height 13
type textarea "x"
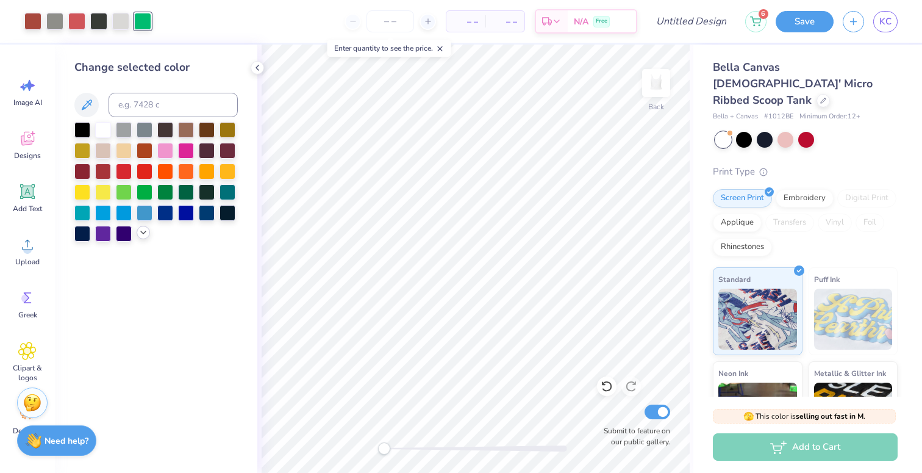
click at [143, 230] on icon at bounding box center [143, 233] width 10 height 10
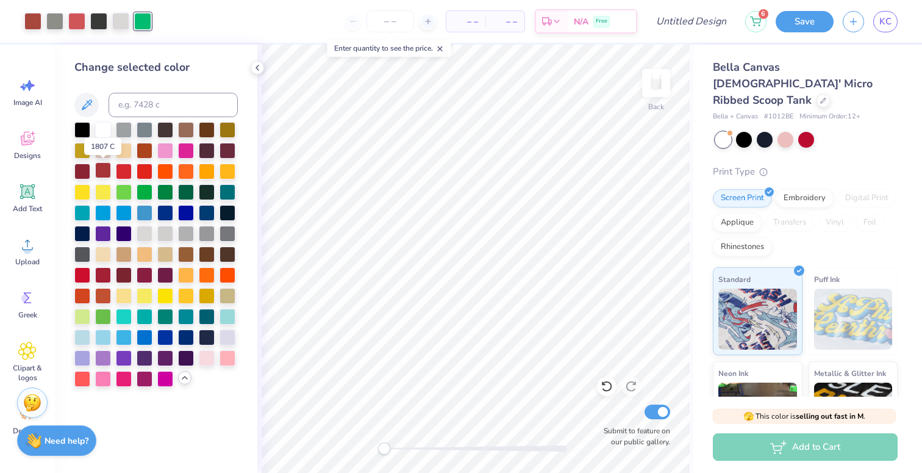
click at [101, 168] on div at bounding box center [103, 170] width 16 height 16
click at [84, 167] on div at bounding box center [82, 170] width 16 height 16
click at [226, 148] on div at bounding box center [228, 150] width 16 height 16
click at [98, 275] on div at bounding box center [103, 274] width 16 height 16
click at [142, 276] on div at bounding box center [145, 274] width 16 height 16
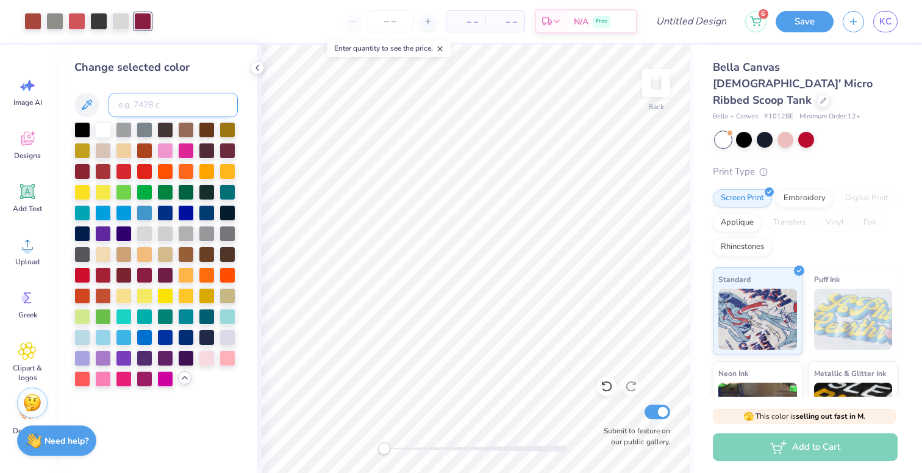
click at [115, 103] on input at bounding box center [173, 105] width 129 height 24
type input "7608"
click at [100, 18] on div at bounding box center [98, 20] width 17 height 17
click at [166, 171] on div at bounding box center [165, 170] width 16 height 16
click at [607, 384] on icon at bounding box center [607, 386] width 12 height 12
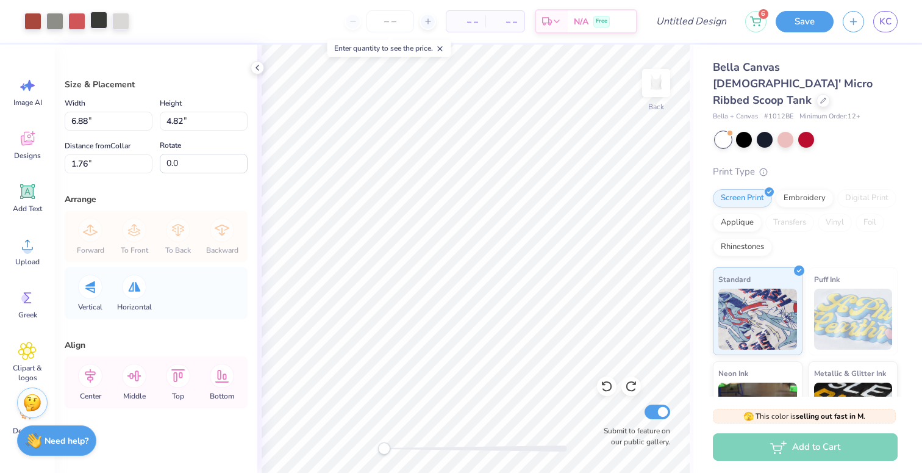
click at [94, 25] on div at bounding box center [98, 20] width 17 height 17
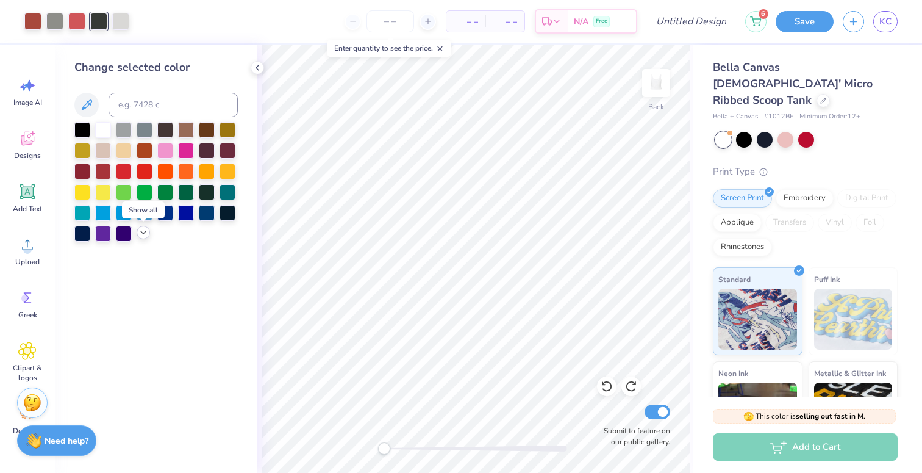
click at [145, 235] on icon at bounding box center [143, 233] width 10 height 10
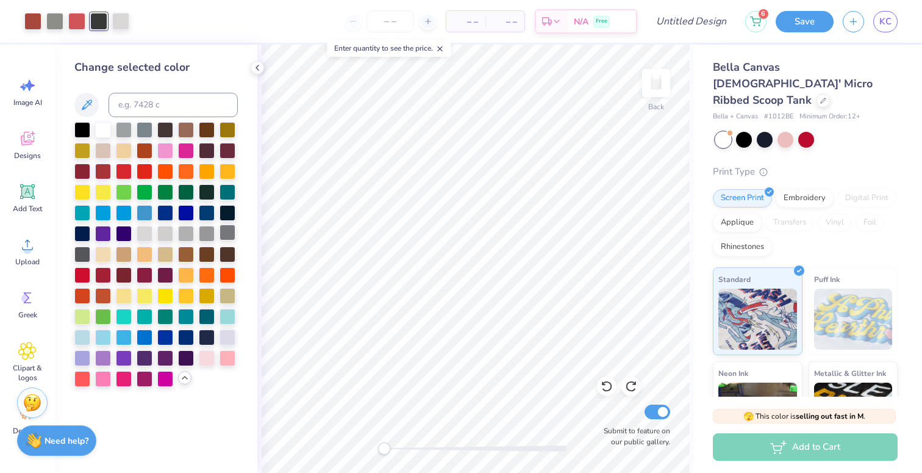
click at [225, 226] on div at bounding box center [228, 232] width 16 height 16
click at [78, 254] on div at bounding box center [82, 253] width 16 height 16
click at [606, 389] on icon at bounding box center [607, 386] width 12 height 12
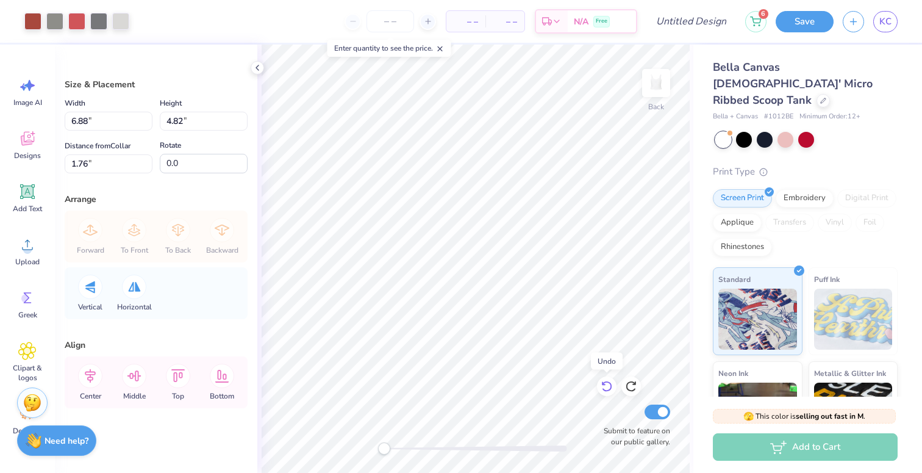
click at [606, 389] on icon at bounding box center [607, 386] width 12 height 12
click at [634, 382] on icon at bounding box center [631, 386] width 12 height 12
click at [637, 384] on div at bounding box center [632, 386] width 20 height 20
click at [634, 387] on icon at bounding box center [631, 386] width 12 height 12
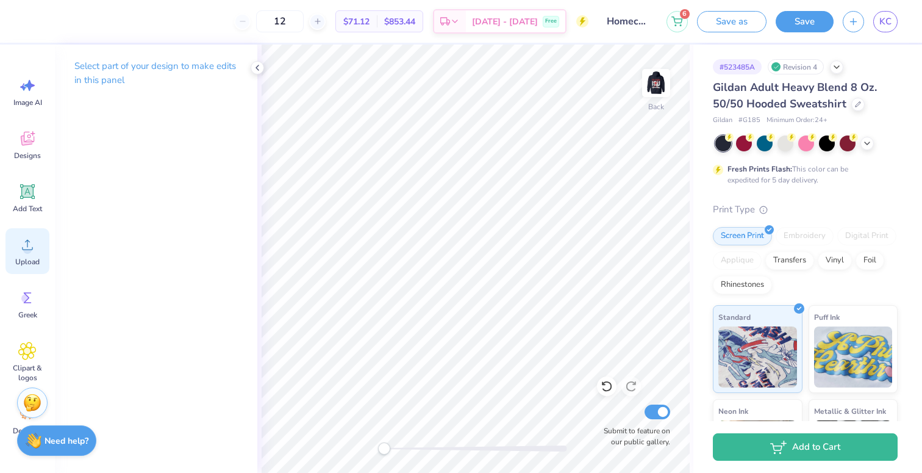
click at [31, 248] on icon at bounding box center [27, 244] width 18 height 18
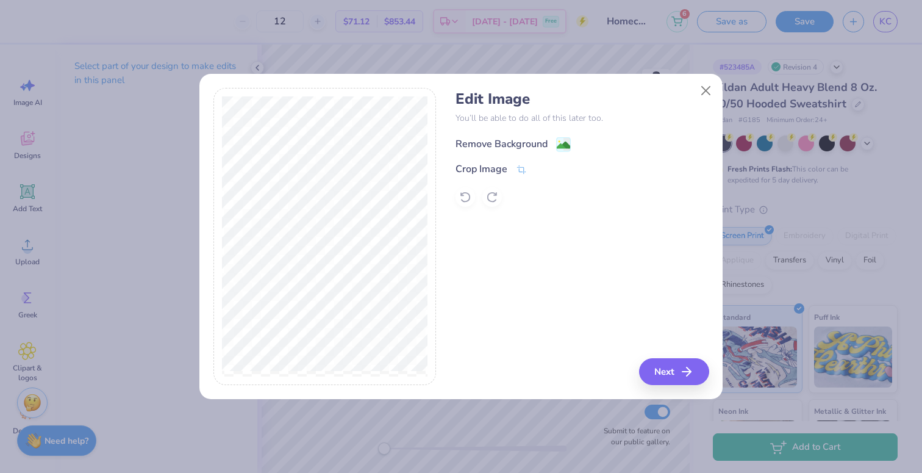
click at [496, 140] on div "Remove Background" at bounding box center [502, 144] width 92 height 15
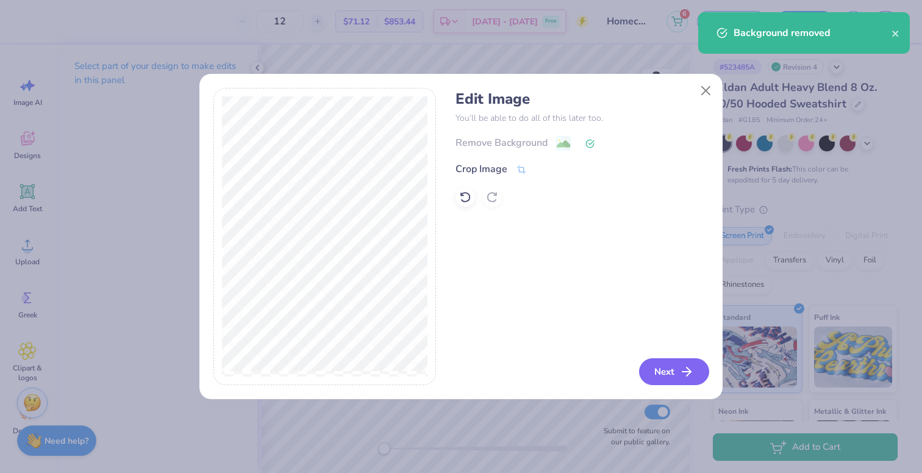
click at [684, 374] on icon "button" at bounding box center [686, 371] width 15 height 15
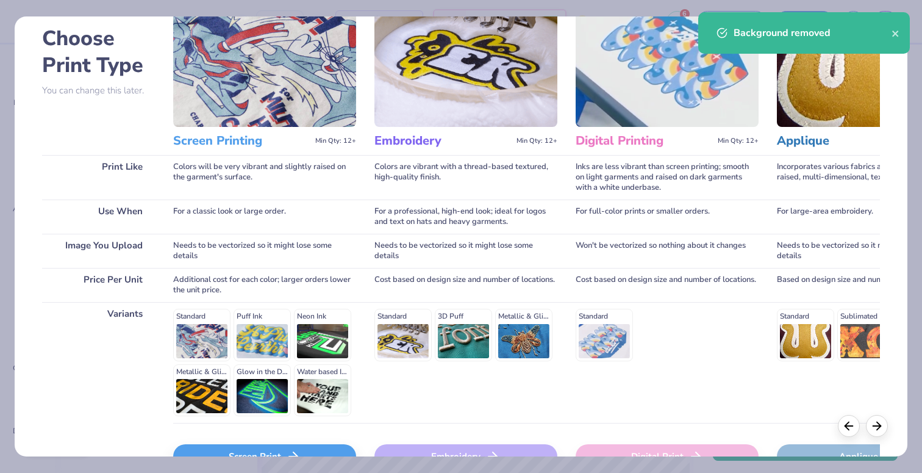
scroll to position [135, 0]
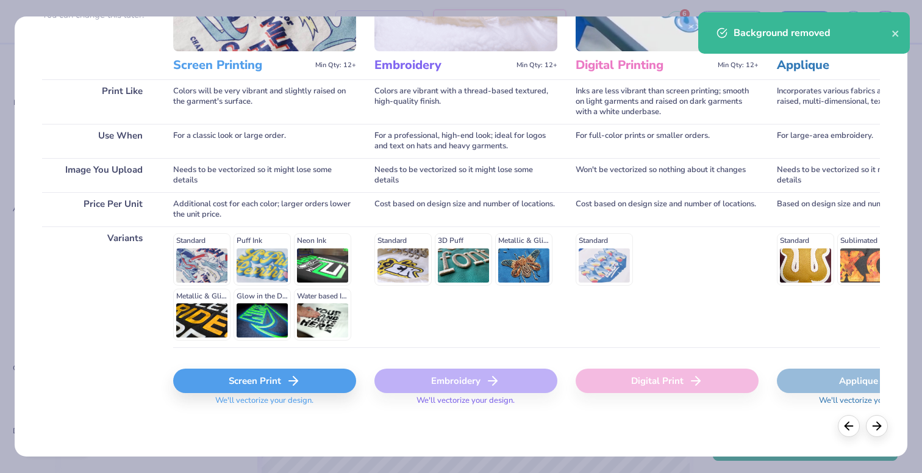
click at [276, 376] on div "Screen Print" at bounding box center [264, 380] width 183 height 24
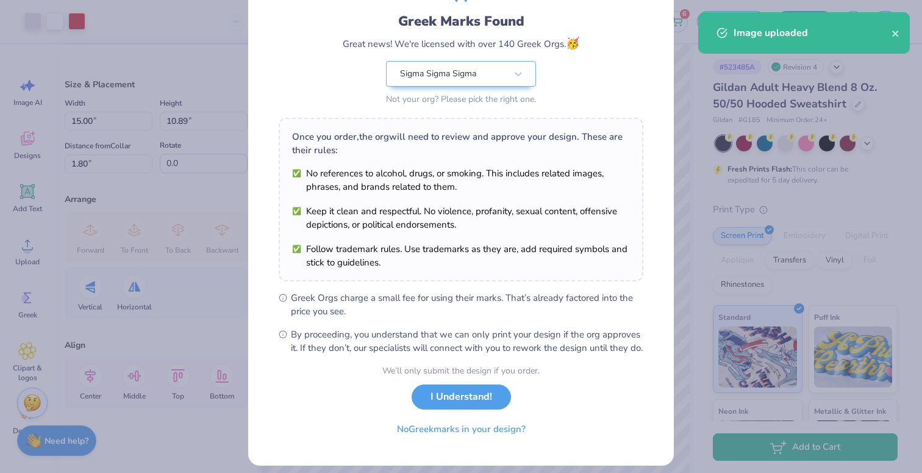
scroll to position [98, 0]
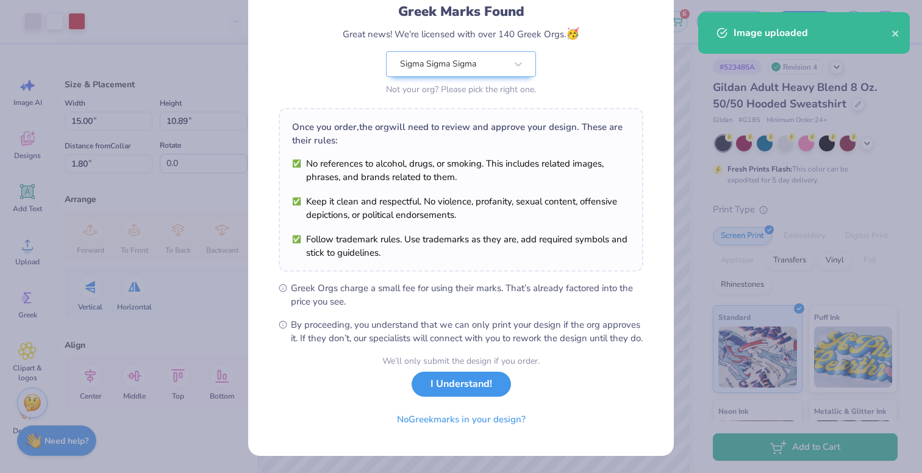
click at [475, 376] on button "I Understand!" at bounding box center [461, 383] width 99 height 25
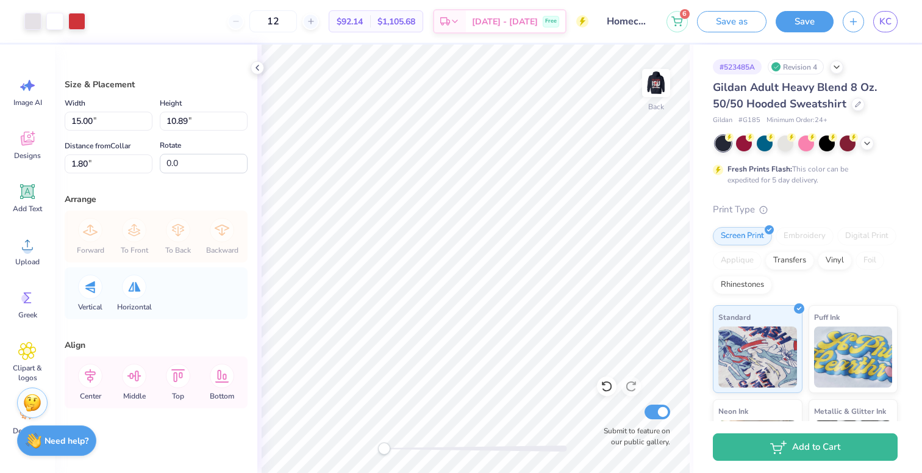
scroll to position [0, 0]
click at [32, 18] on div at bounding box center [32, 20] width 17 height 17
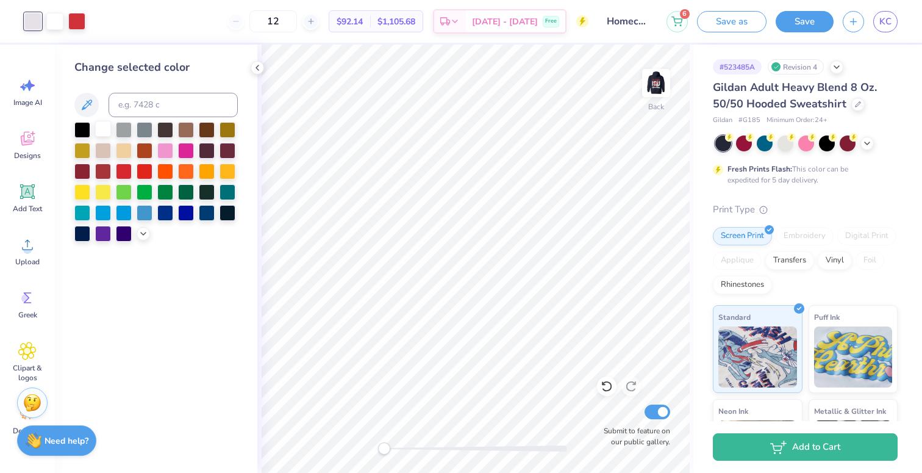
click at [105, 127] on div at bounding box center [103, 129] width 16 height 16
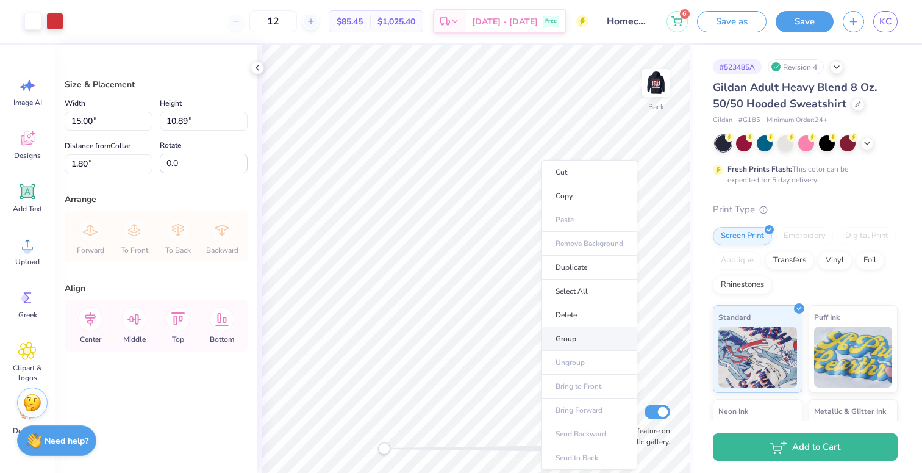
click at [562, 332] on li "Group" at bounding box center [590, 339] width 96 height 24
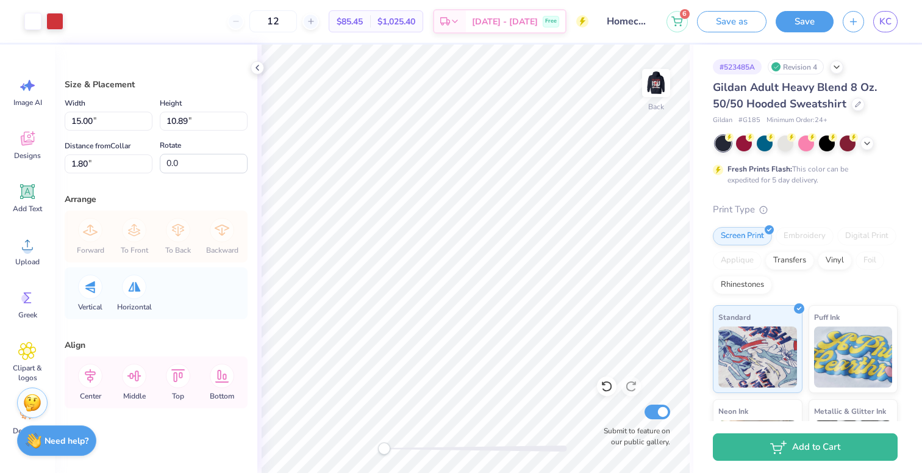
type input "3.46"
type input "2.51"
type input "10.19"
type input "4.22"
type input "3.07"
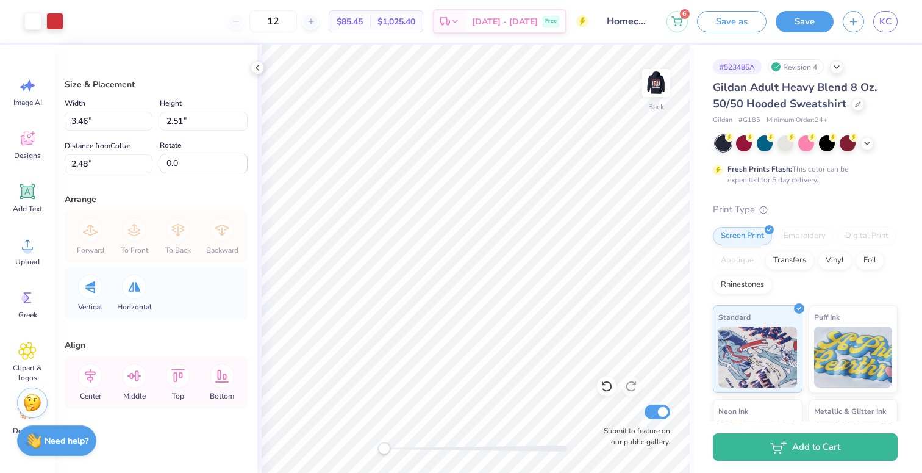
type input "2.47"
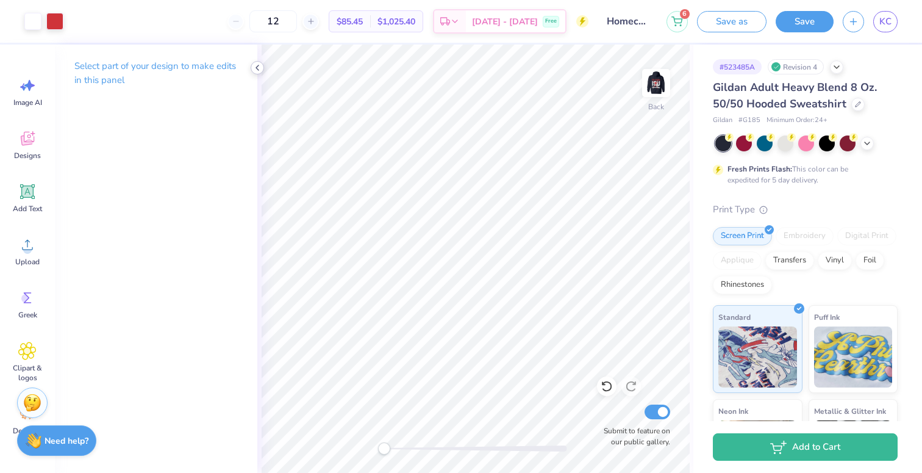
click at [261, 64] on icon at bounding box center [258, 68] width 10 height 10
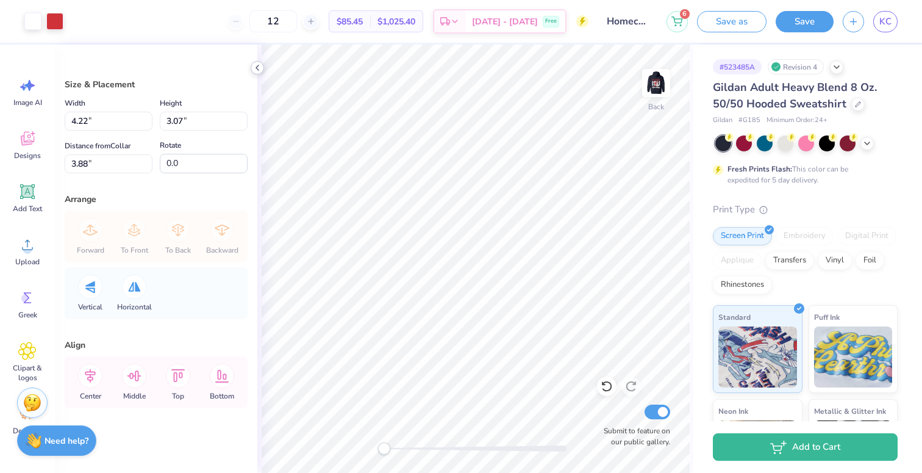
type input "4.52"
type input "3.28"
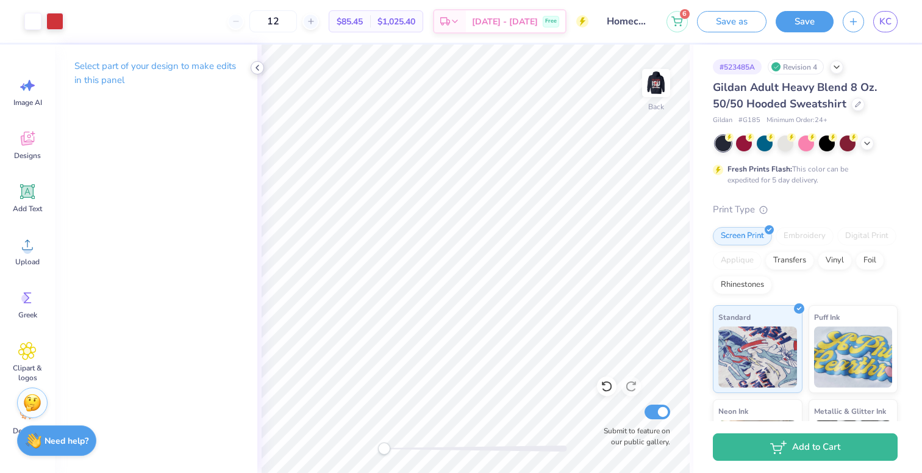
click at [259, 68] on icon at bounding box center [258, 68] width 10 height 10
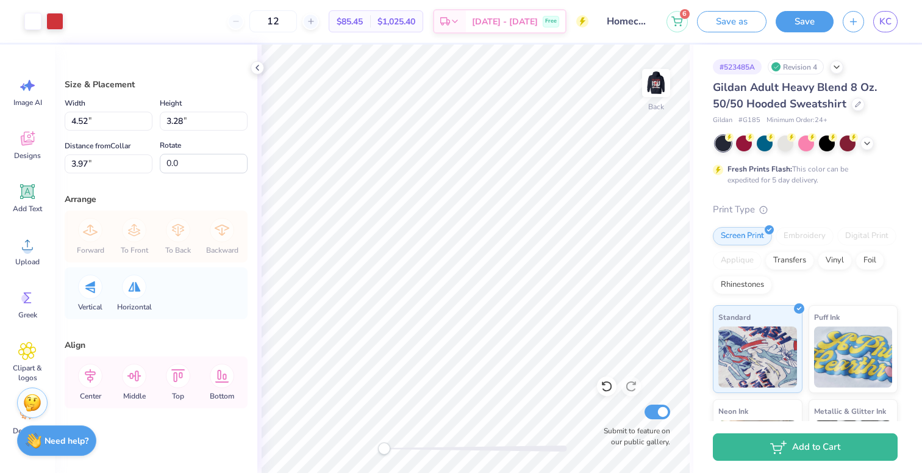
type input "2.80"
type input "2.04"
type input "5.21"
type input "3.20"
type input "2.32"
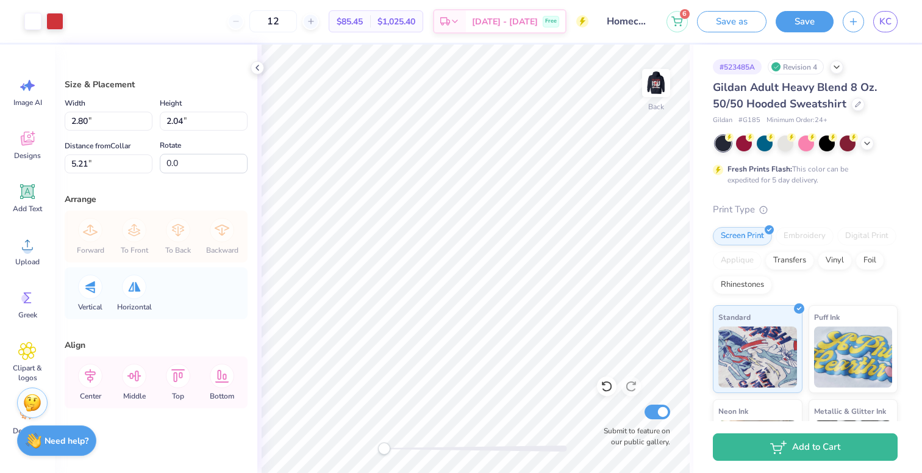
type input "2.35"
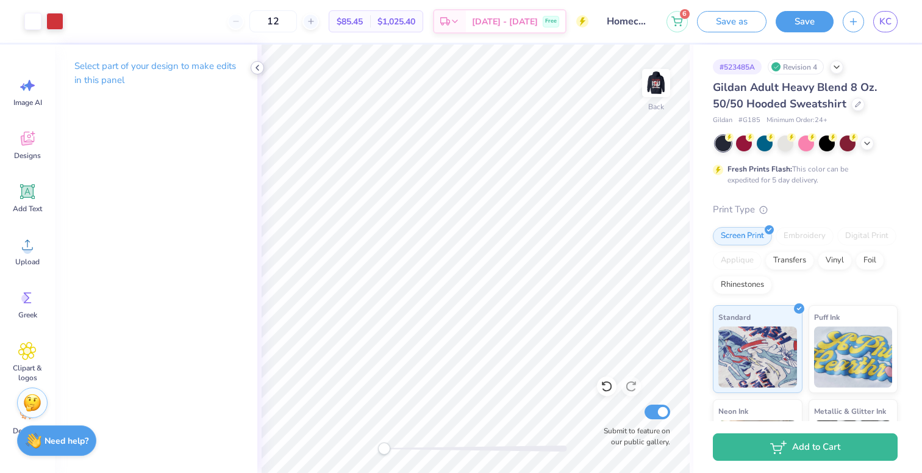
click at [255, 70] on icon at bounding box center [258, 68] width 10 height 10
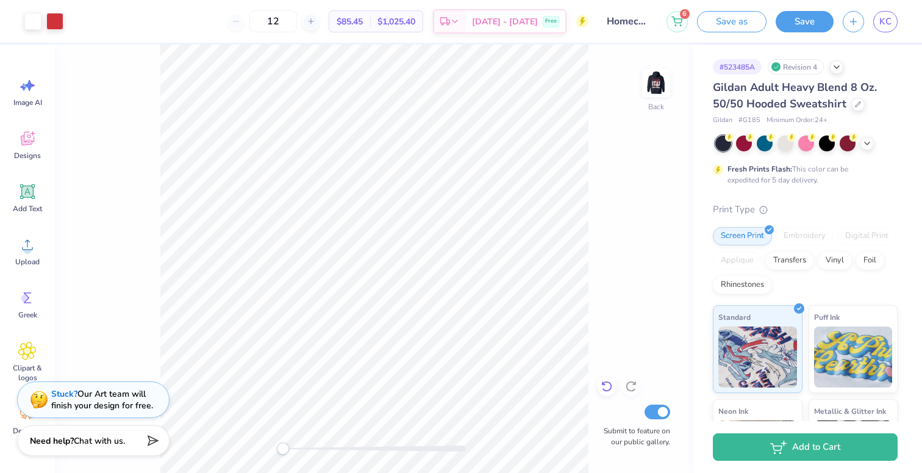
click at [608, 384] on icon at bounding box center [607, 386] width 12 height 12
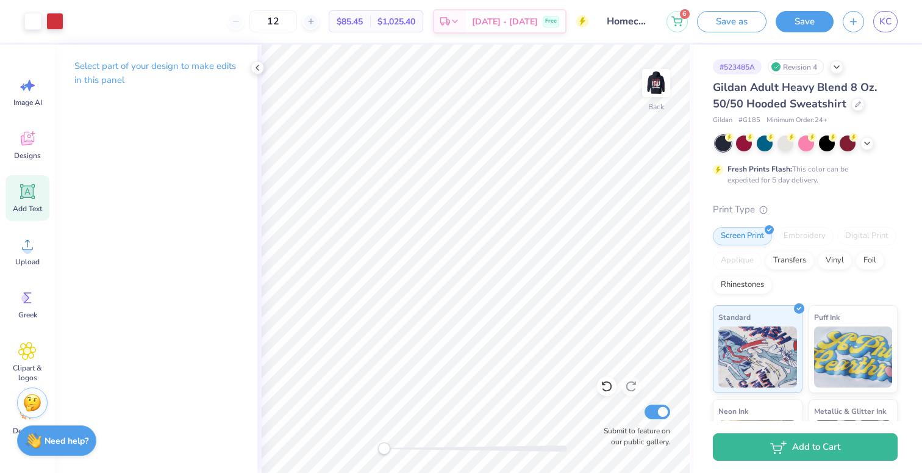
click at [34, 189] on icon at bounding box center [27, 191] width 18 height 18
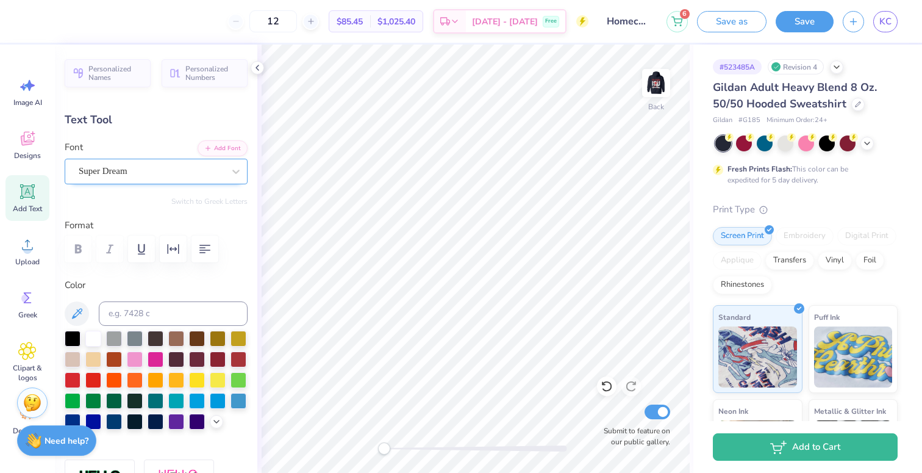
type textarea "89"
click at [138, 164] on div "Super Dream" at bounding box center [151, 171] width 148 height 19
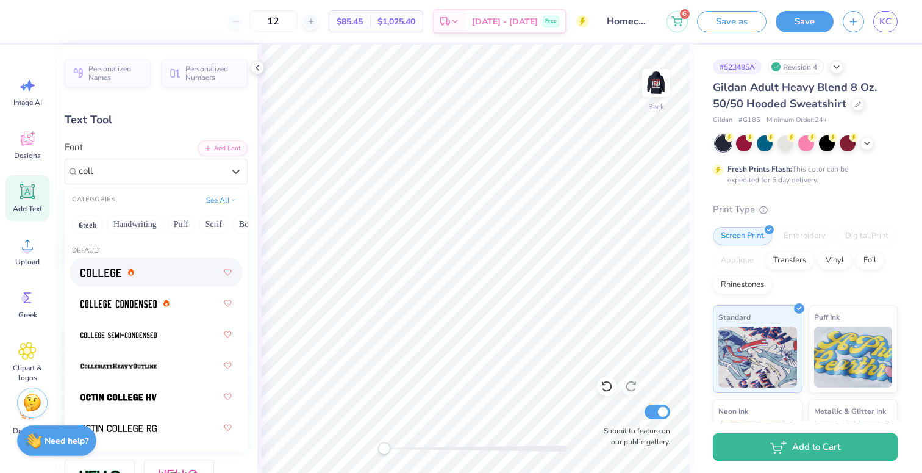
click at [110, 279] on div at bounding box center [156, 272] width 151 height 22
type input "coll"
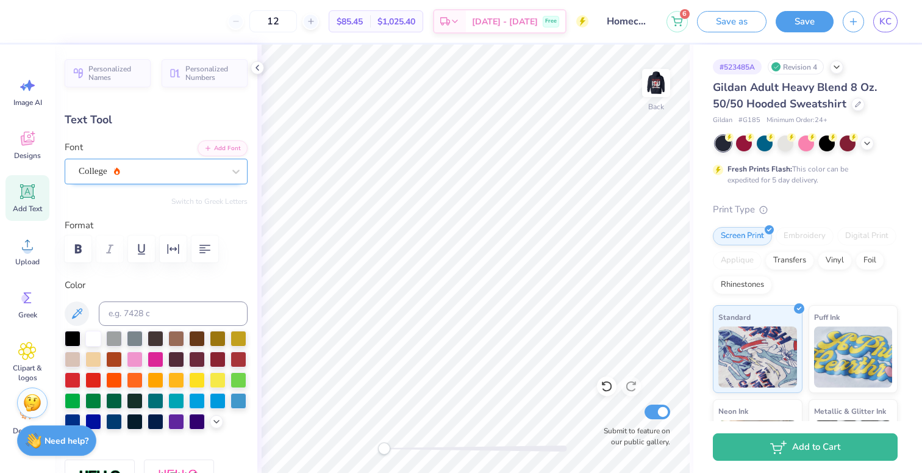
click at [158, 170] on div "College" at bounding box center [151, 171] width 148 height 19
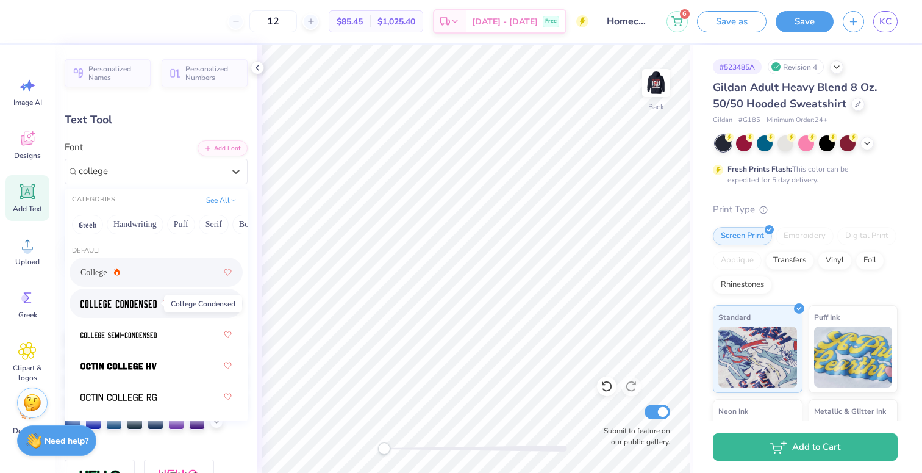
click at [135, 306] on img at bounding box center [119, 303] width 76 height 9
type input "college"
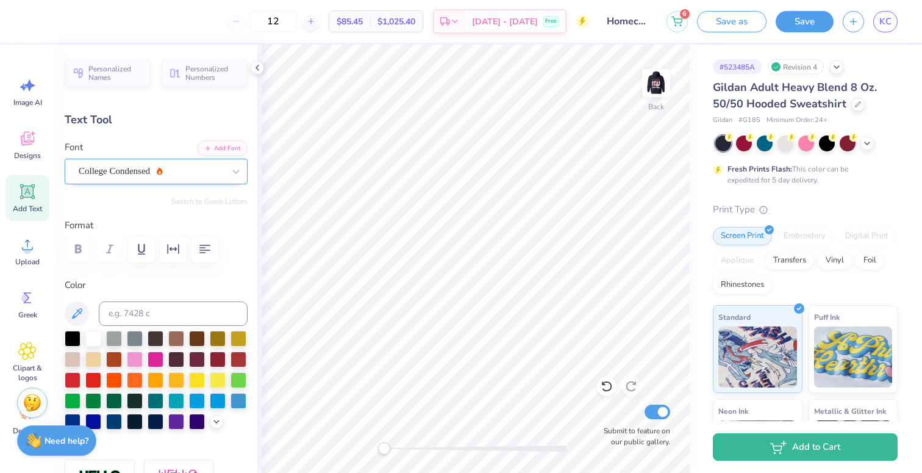
click at [162, 171] on div "College Condensed" at bounding box center [151, 171] width 148 height 19
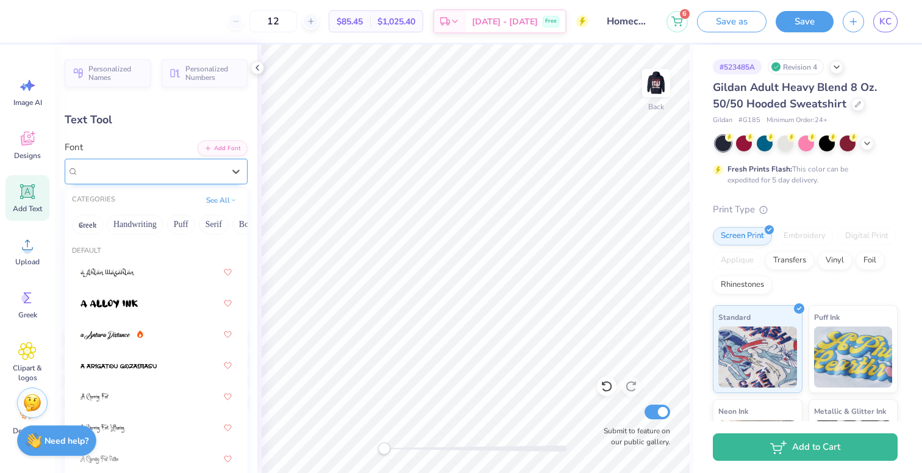
click at [138, 182] on div "College Condensed" at bounding box center [156, 172] width 183 height 26
click at [133, 175] on span "College Condensed" at bounding box center [114, 171] width 71 height 14
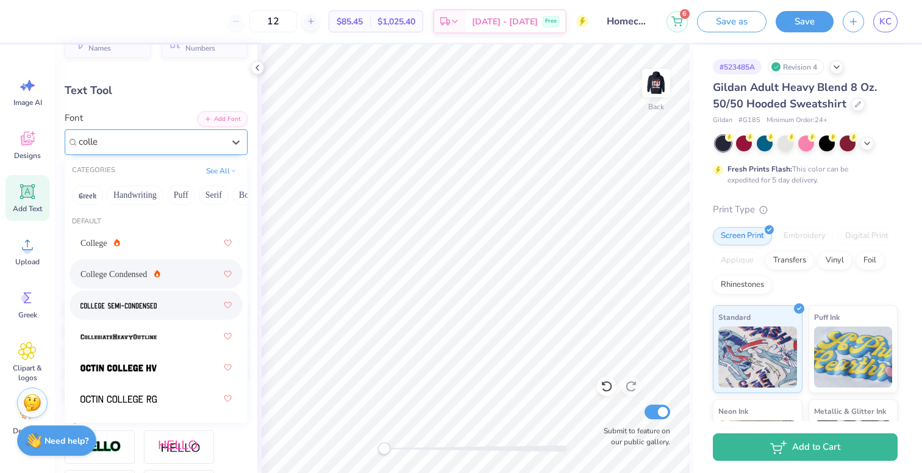
scroll to position [30, 0]
click at [155, 367] on img at bounding box center [119, 366] width 76 height 9
type input "colle"
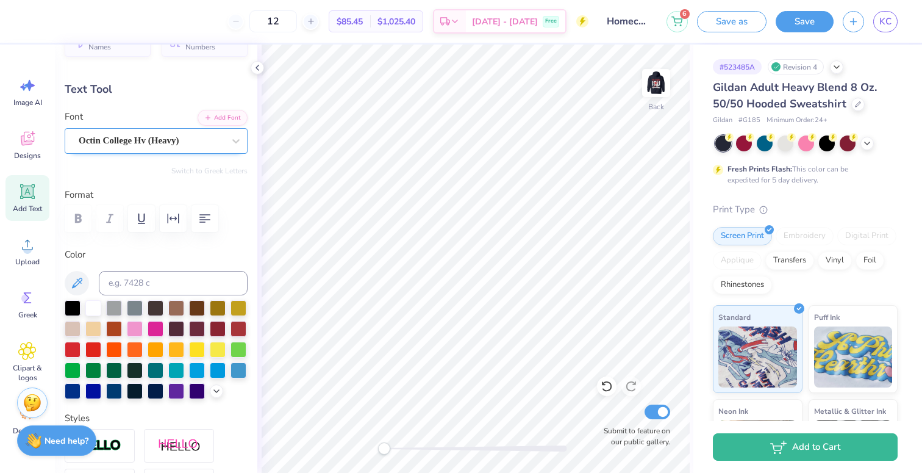
click at [120, 150] on div "Octin College Hv (Heavy)" at bounding box center [156, 141] width 183 height 26
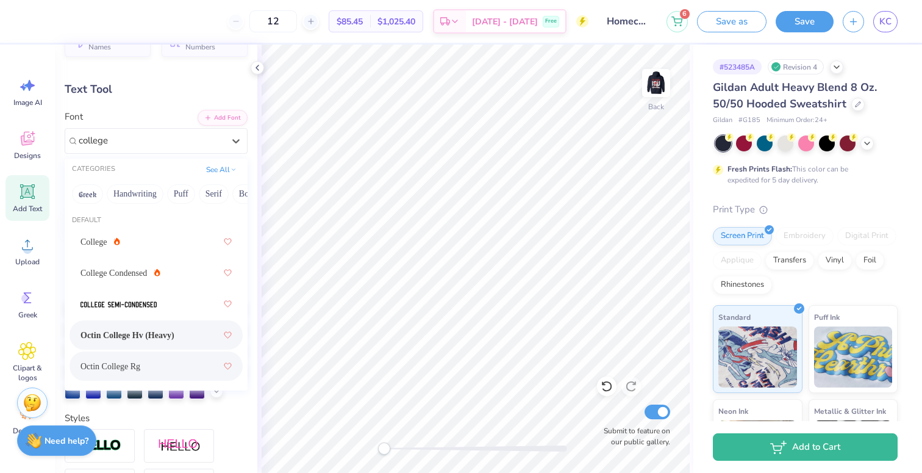
click at [154, 364] on div "Octin College Rg" at bounding box center [156, 366] width 151 height 22
type input "college"
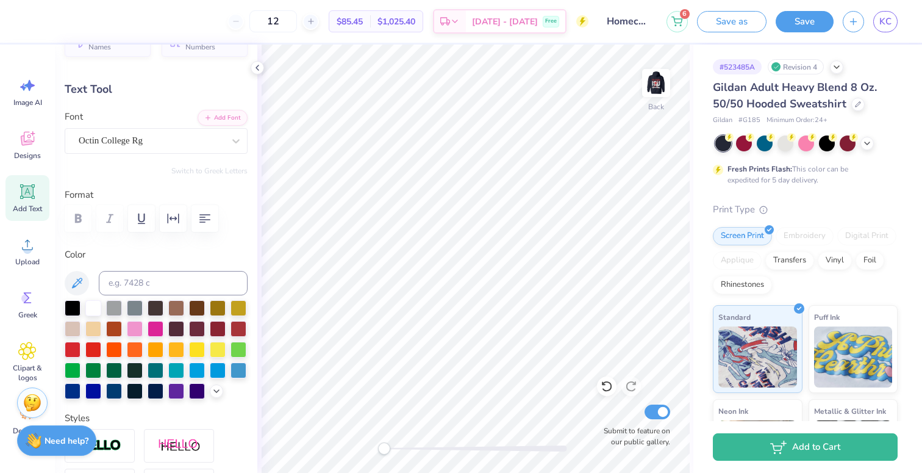
click at [123, 140] on div "Octin College Rg" at bounding box center [151, 140] width 148 height 19
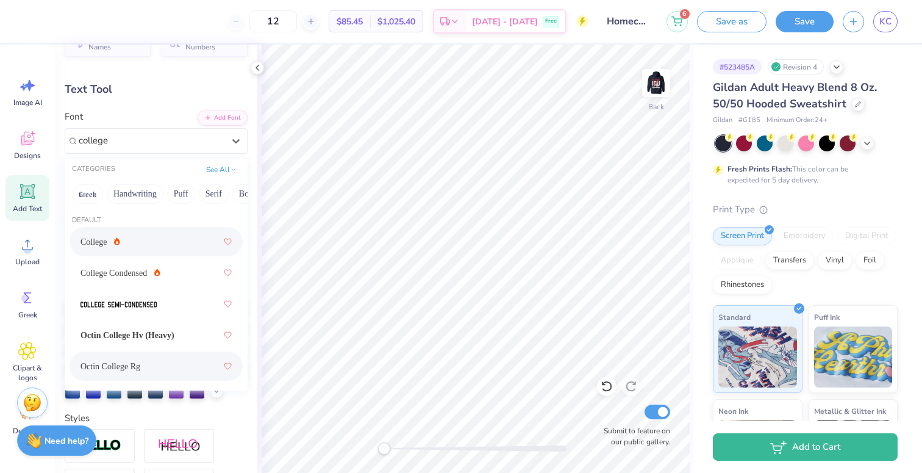
click at [105, 249] on div "College" at bounding box center [156, 242] width 151 height 22
type input "college"
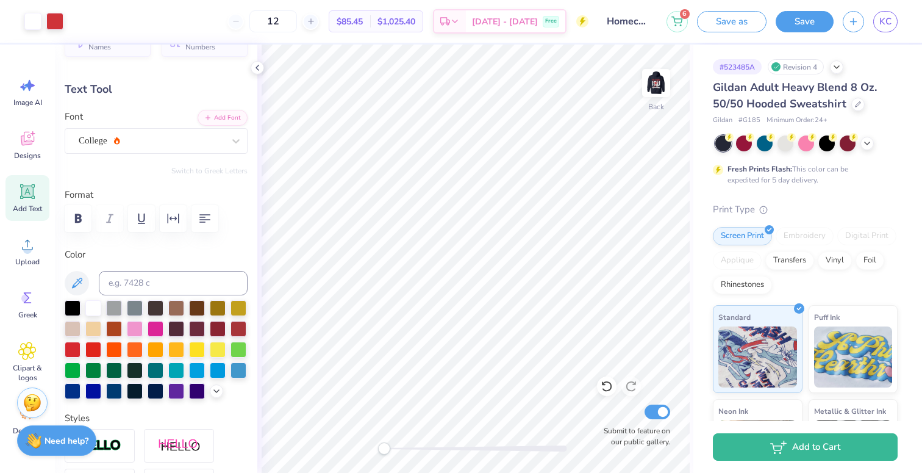
type input "2.35"
type input "1.83"
type input "10.52"
click at [202, 131] on div "College" at bounding box center [151, 140] width 148 height 19
click at [111, 135] on div "College" at bounding box center [151, 141] width 145 height 14
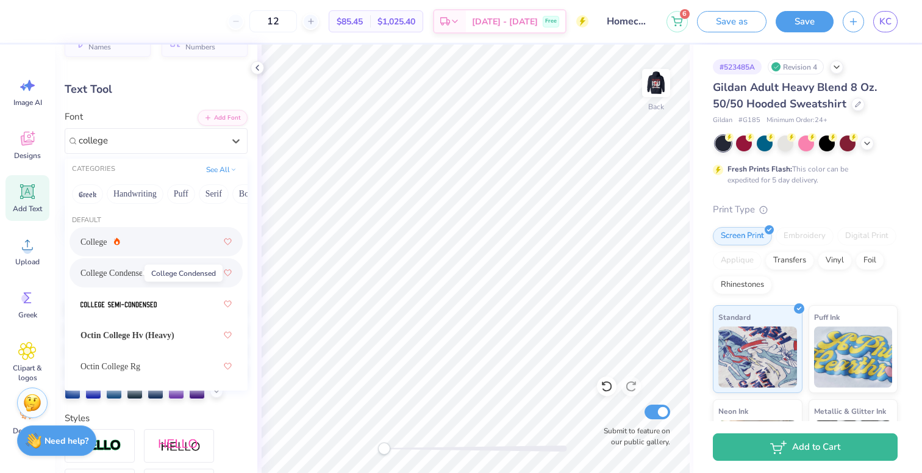
click at [125, 274] on span "College Condensed" at bounding box center [114, 273] width 66 height 13
type input "college"
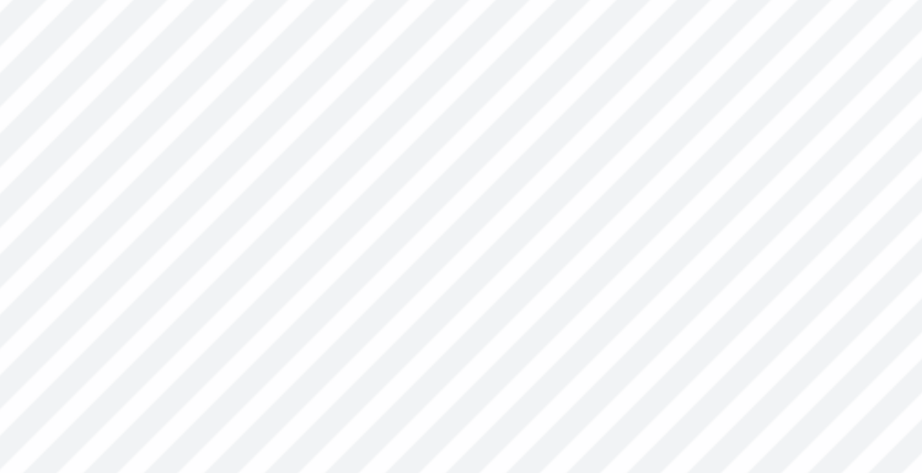
type input "0.82"
type input "0.77"
type input "5.21"
type input "9.42"
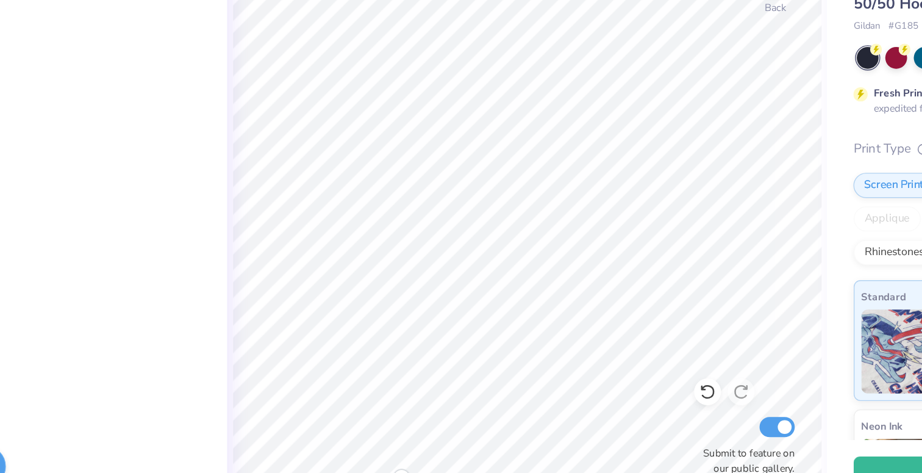
scroll to position [0, 0]
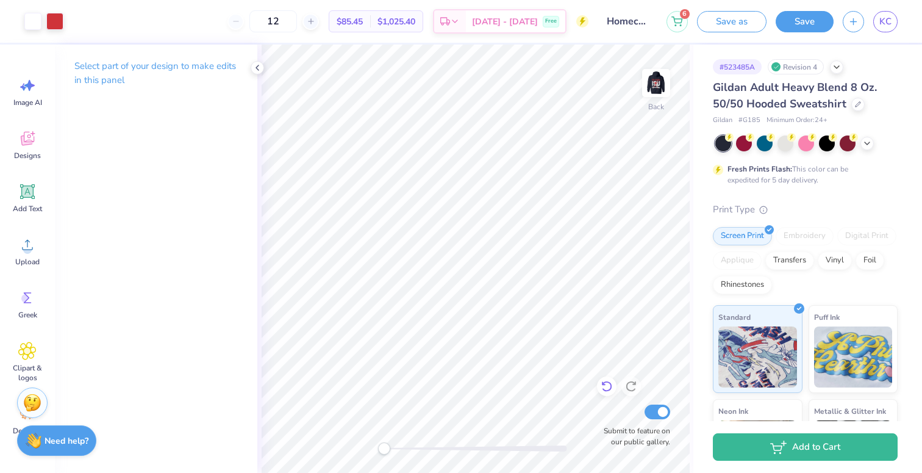
click at [611, 392] on icon at bounding box center [607, 386] width 12 height 12
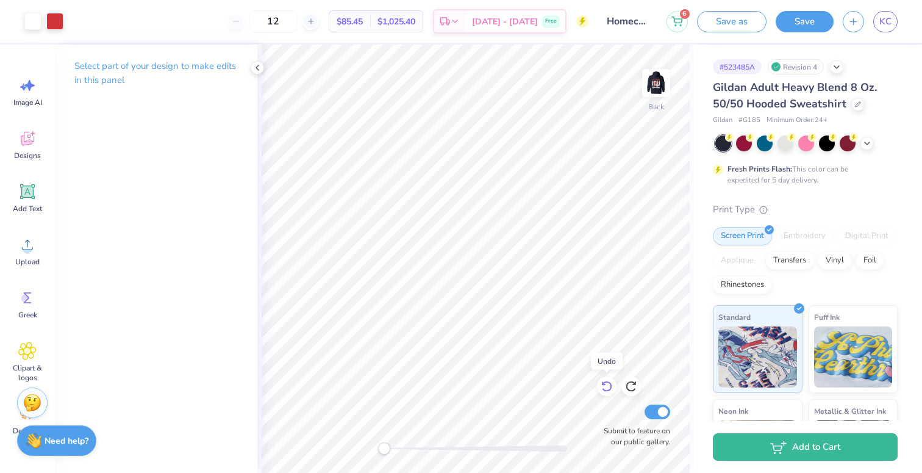
click at [611, 392] on icon at bounding box center [607, 386] width 12 height 12
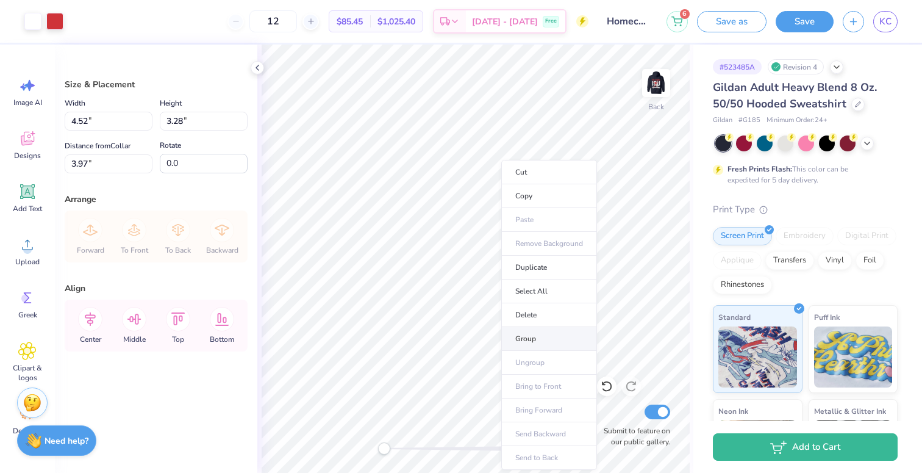
click at [543, 340] on li "Group" at bounding box center [549, 339] width 96 height 24
click at [800, 24] on button "Save" at bounding box center [805, 19] width 58 height 21
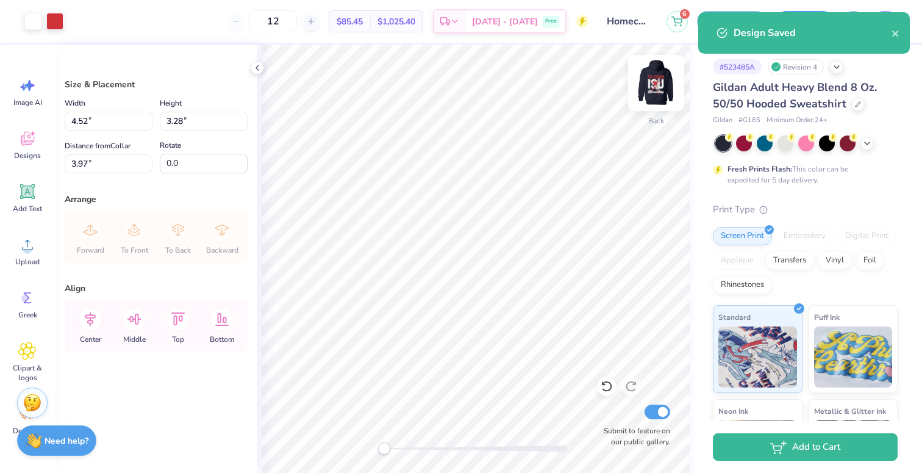
click at [657, 87] on img at bounding box center [656, 83] width 49 height 49
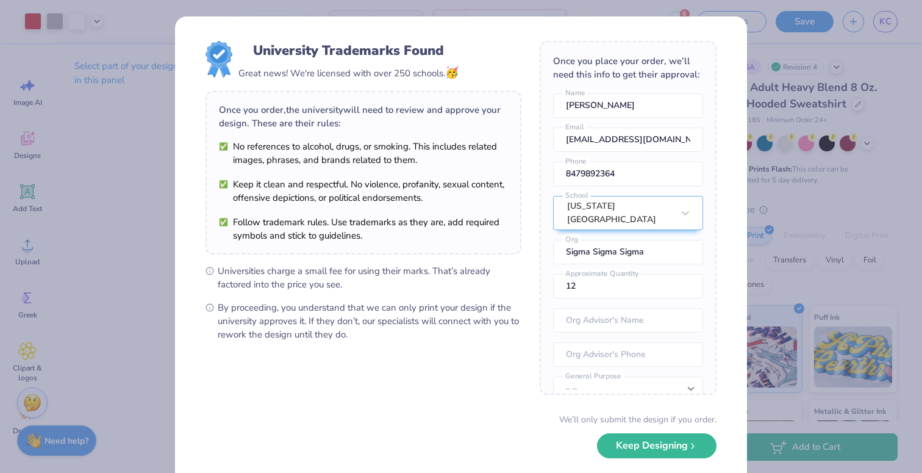
scroll to position [45, 0]
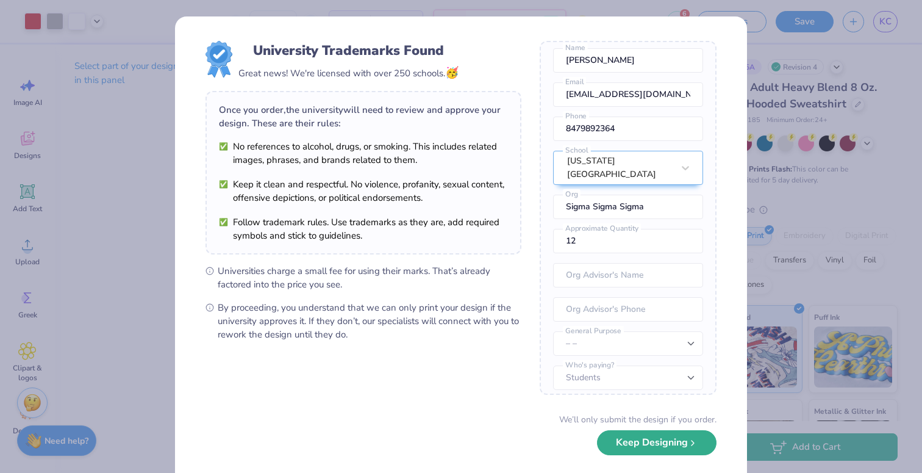
click at [661, 452] on button "Keep Designing" at bounding box center [657, 442] width 120 height 25
